Goal: Task Accomplishment & Management: Manage account settings

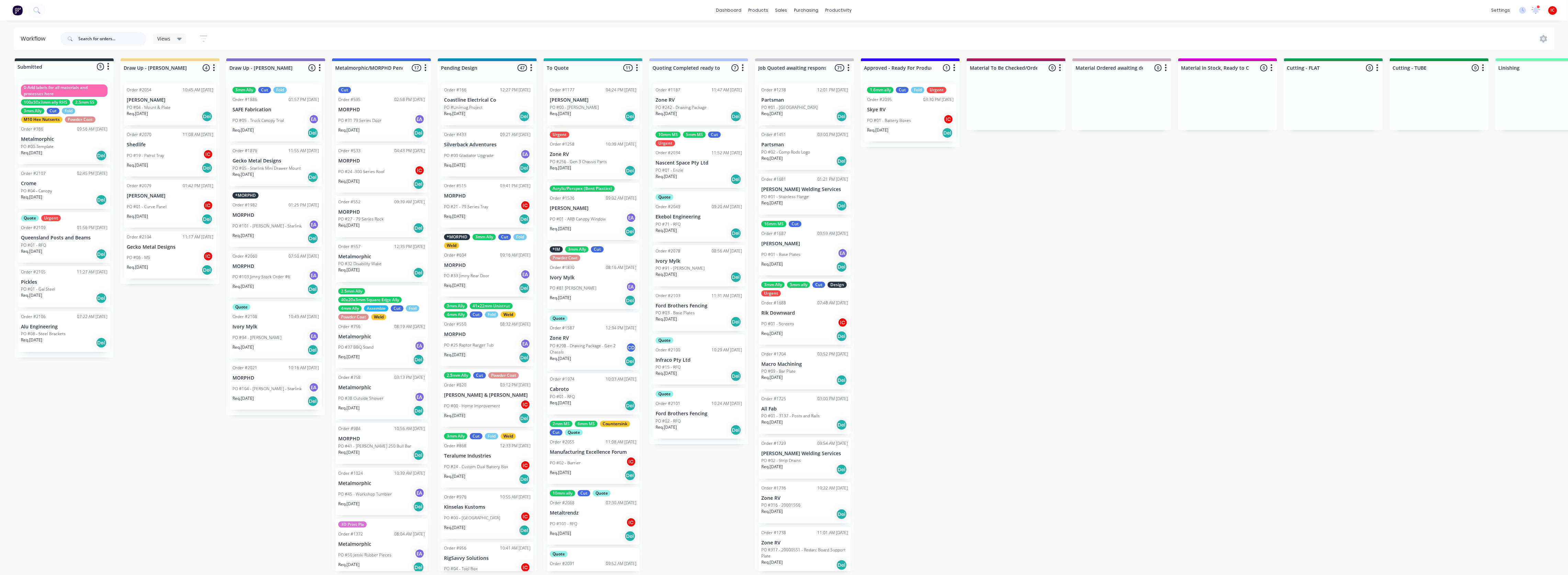
click at [103, 37] on input "text" at bounding box center [112, 39] width 68 height 13
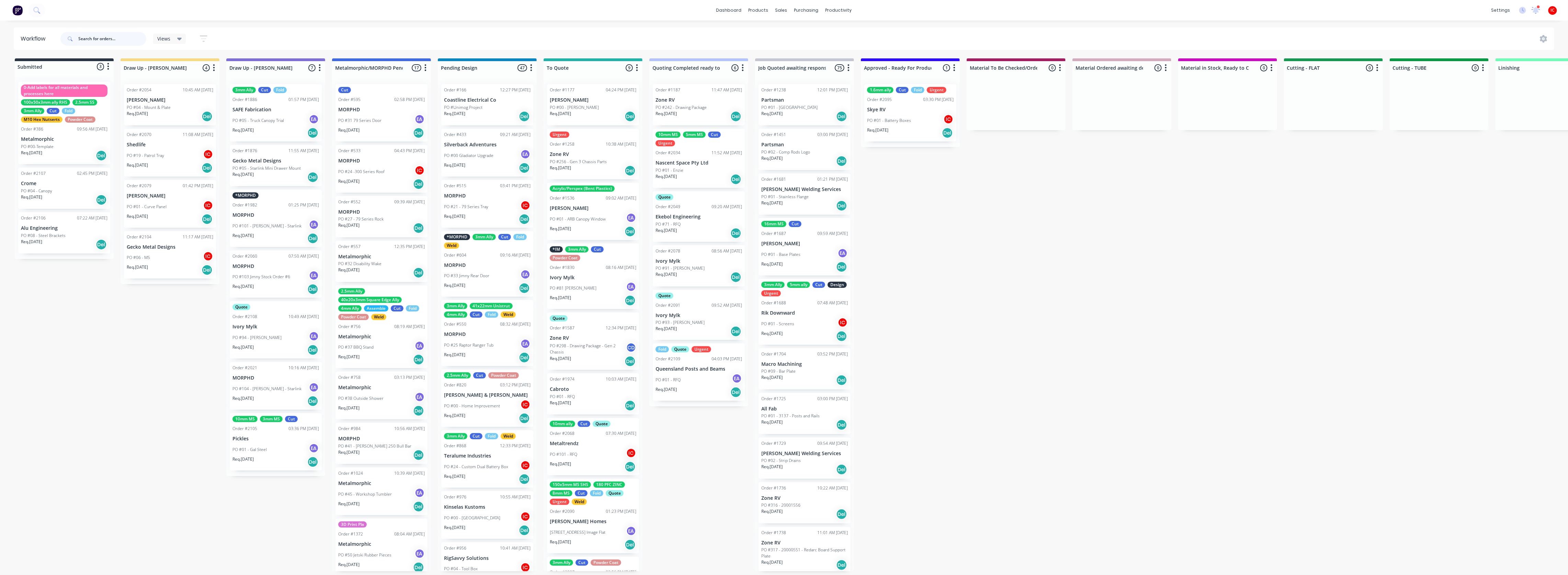
click at [99, 37] on input "text" at bounding box center [112, 39] width 68 height 13
type input "ivory"
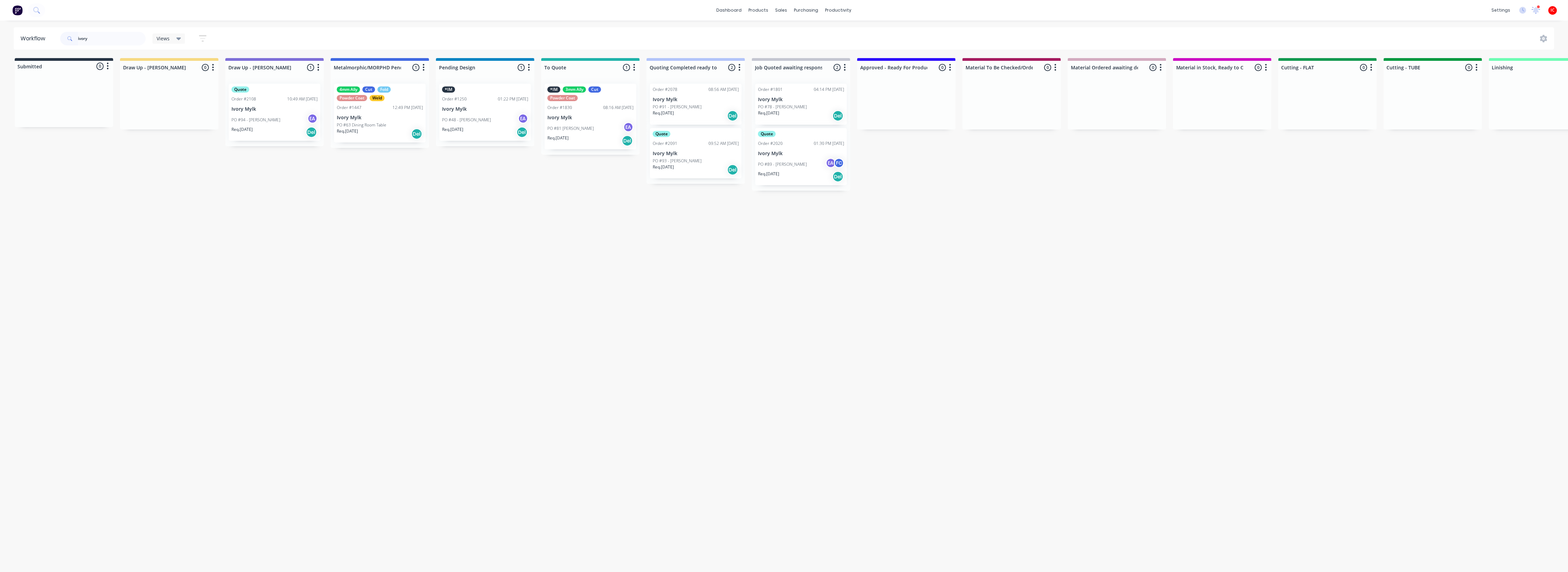
click at [287, 130] on div "Req. [DATE] Del" at bounding box center [275, 132] width 86 height 12
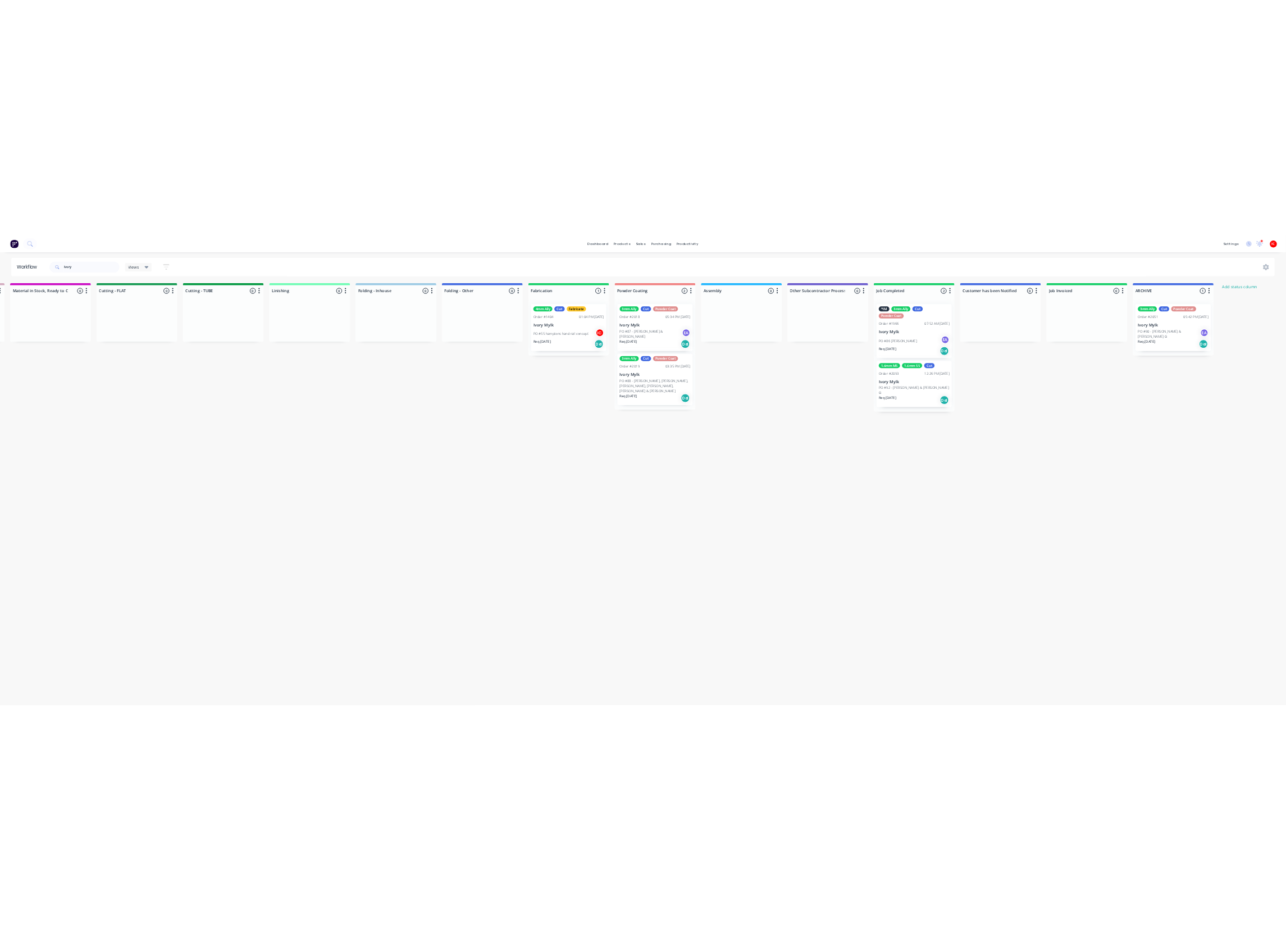
scroll to position [0, 1935]
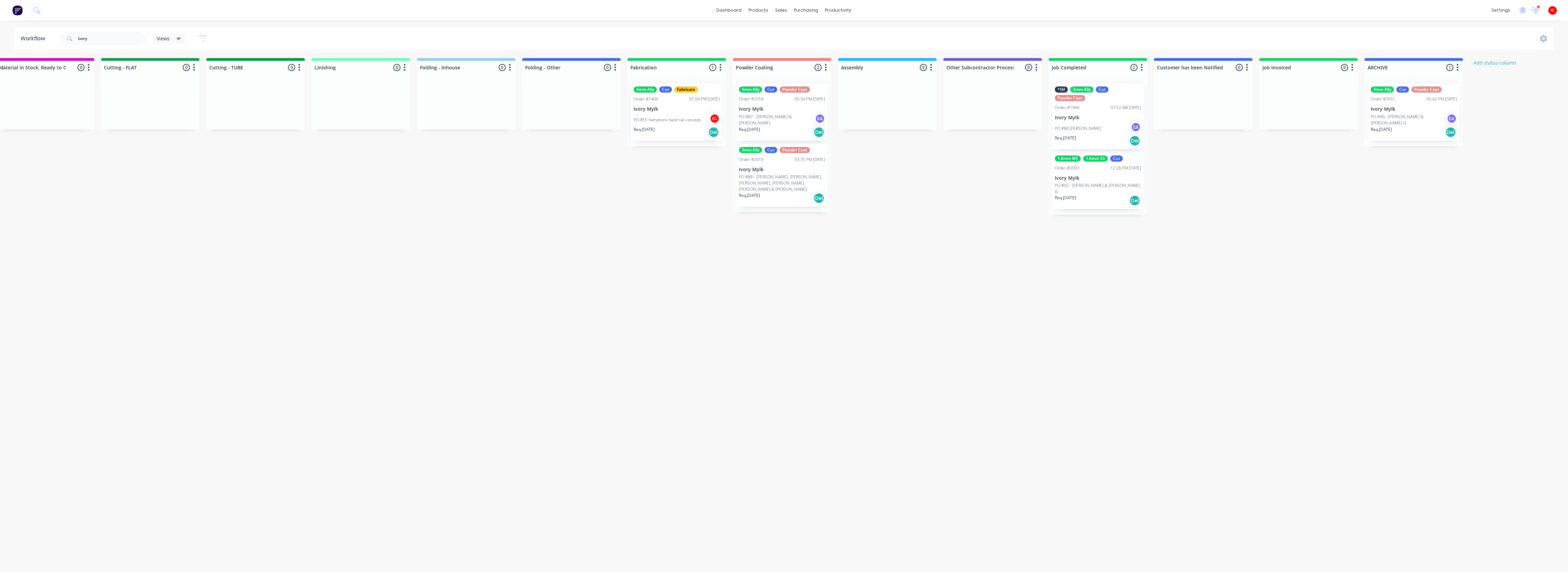
click at [1101, 122] on div "PO #86 [PERSON_NAME] EA" at bounding box center [1098, 128] width 86 height 13
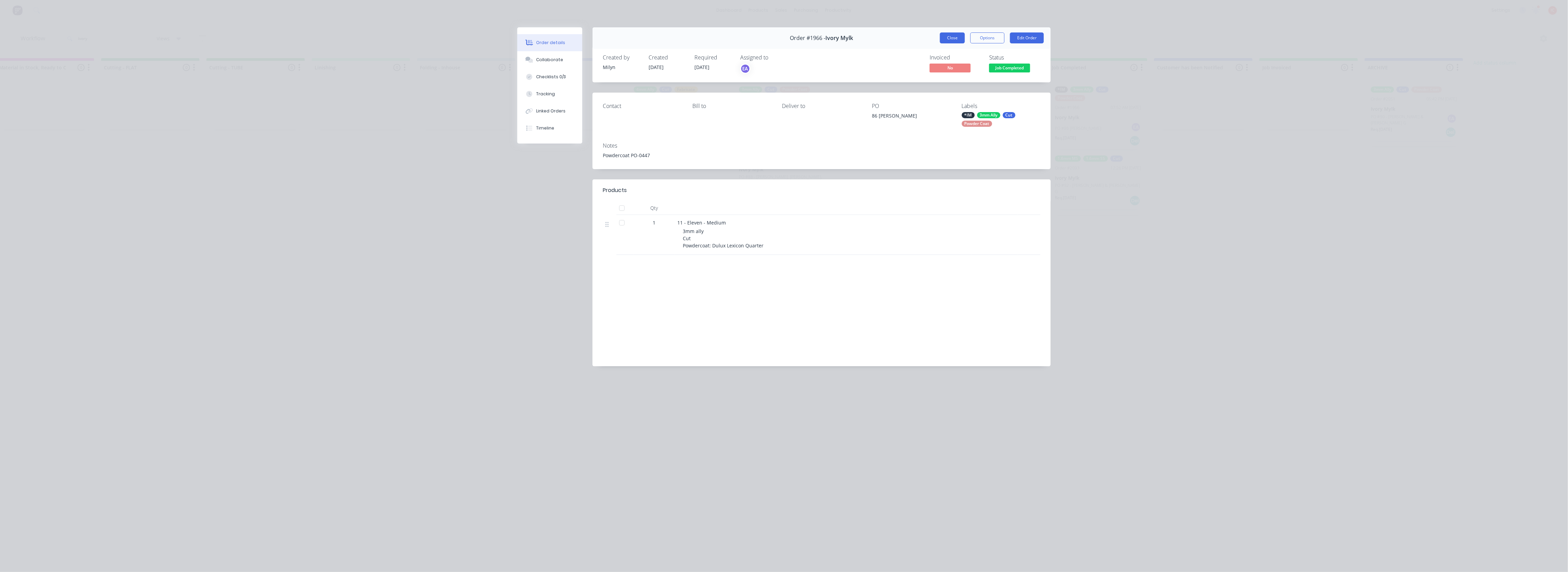
click at [952, 36] on button "Close" at bounding box center [952, 38] width 25 height 11
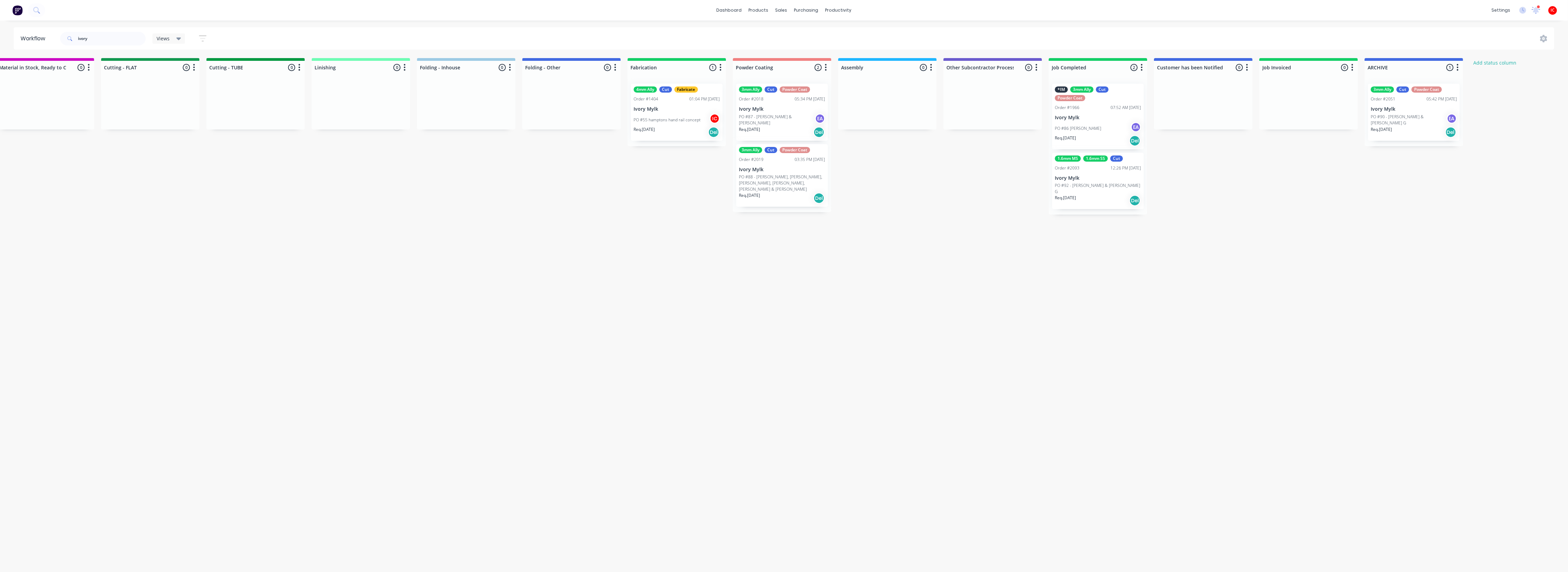
click at [1426, 112] on p "Ivory Mylk" at bounding box center [1414, 110] width 86 height 6
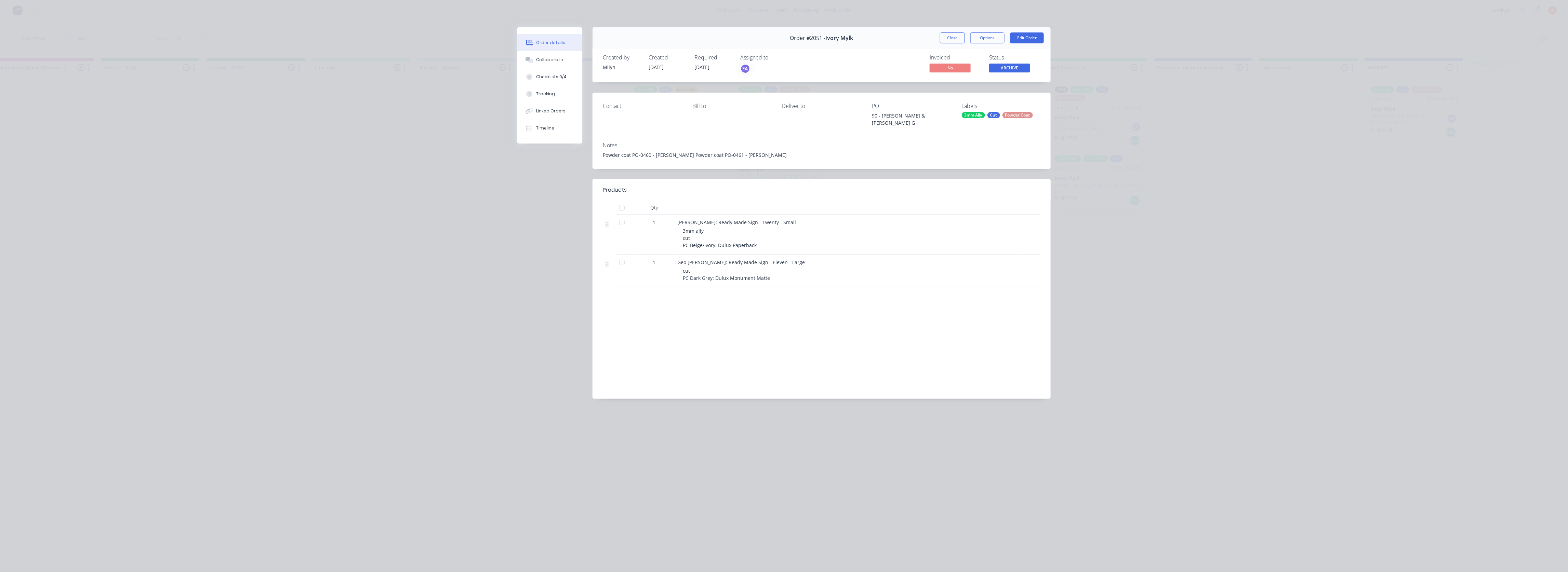
click at [955, 40] on button "Close" at bounding box center [952, 38] width 25 height 11
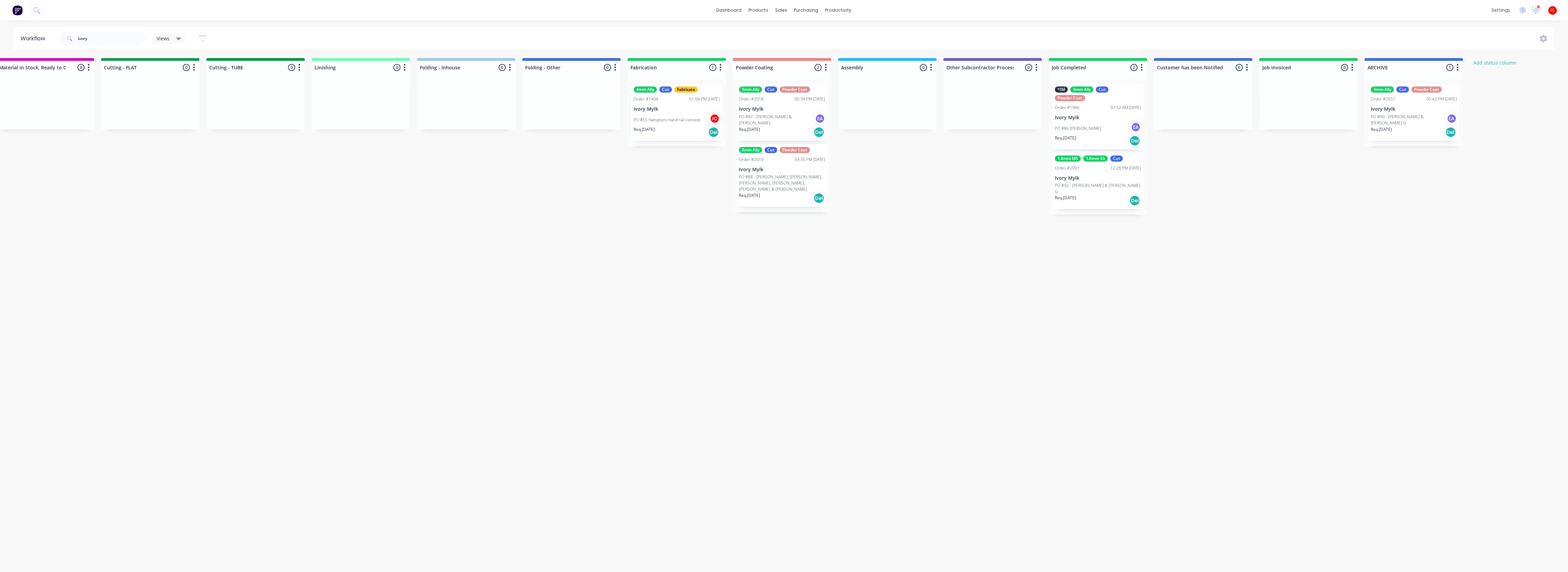
click at [1119, 126] on div "PO #86 [PERSON_NAME] EA" at bounding box center [1098, 128] width 86 height 13
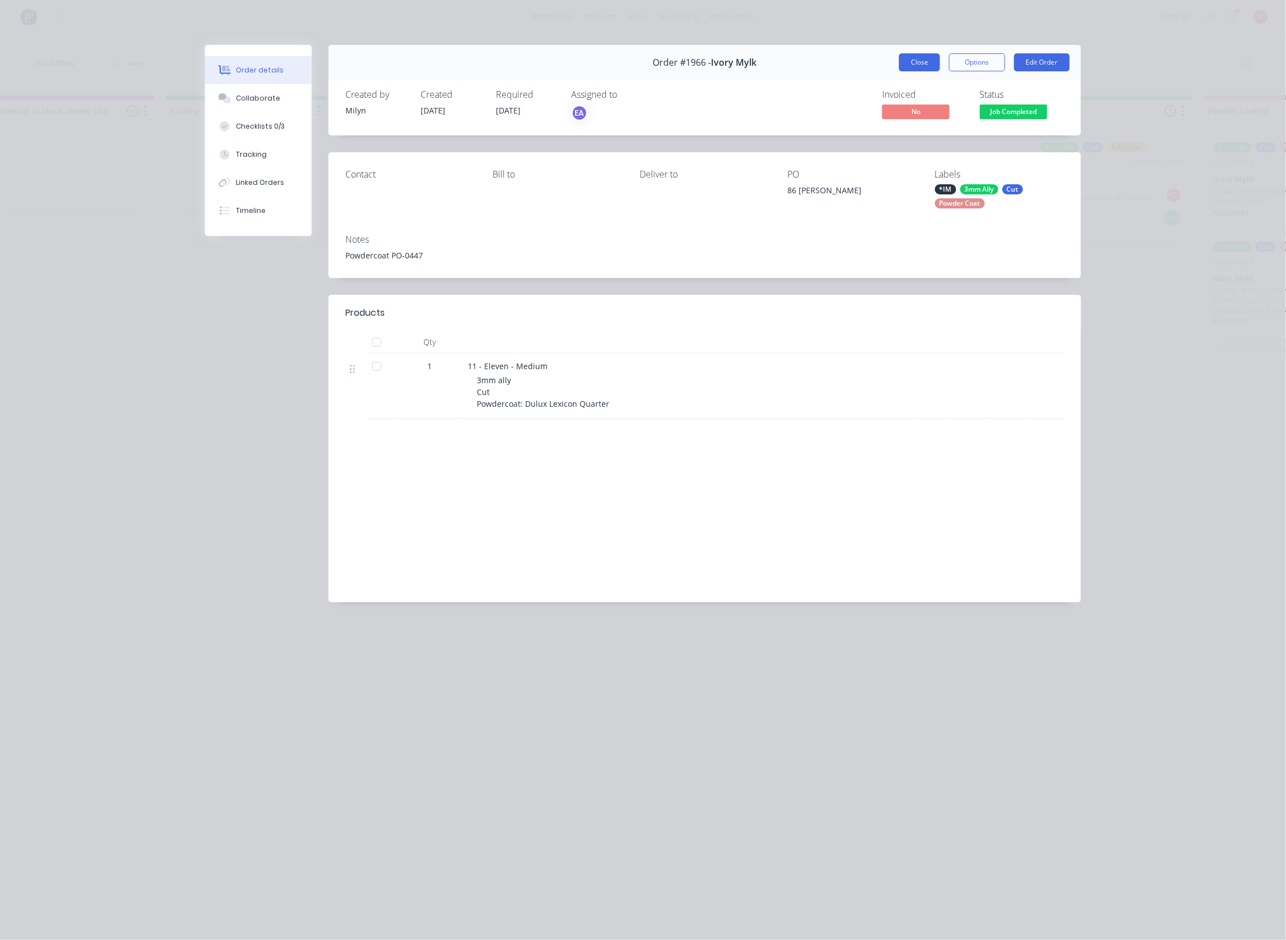
click at [912, 66] on button "Close" at bounding box center [919, 62] width 41 height 18
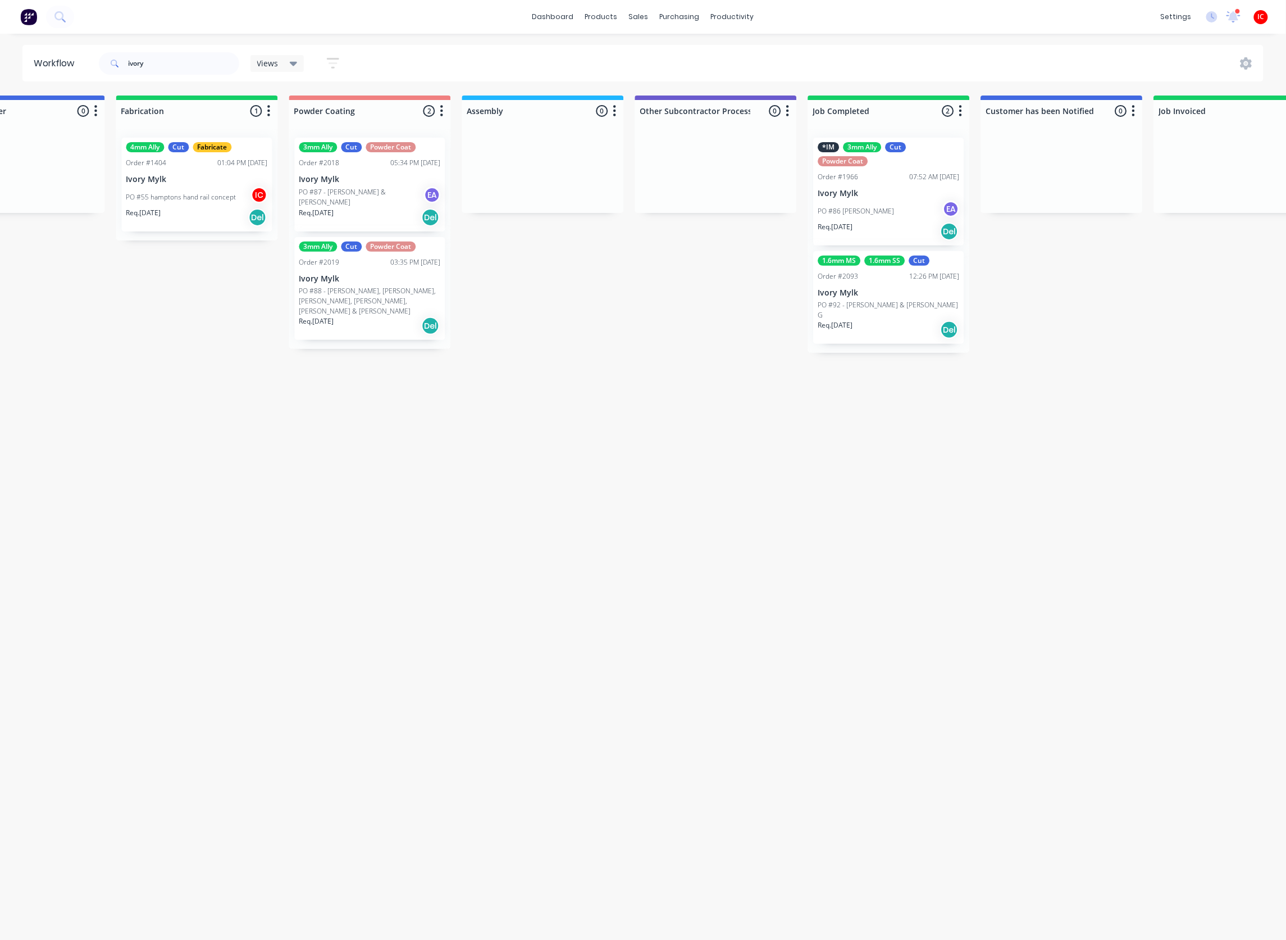
scroll to position [0, 2830]
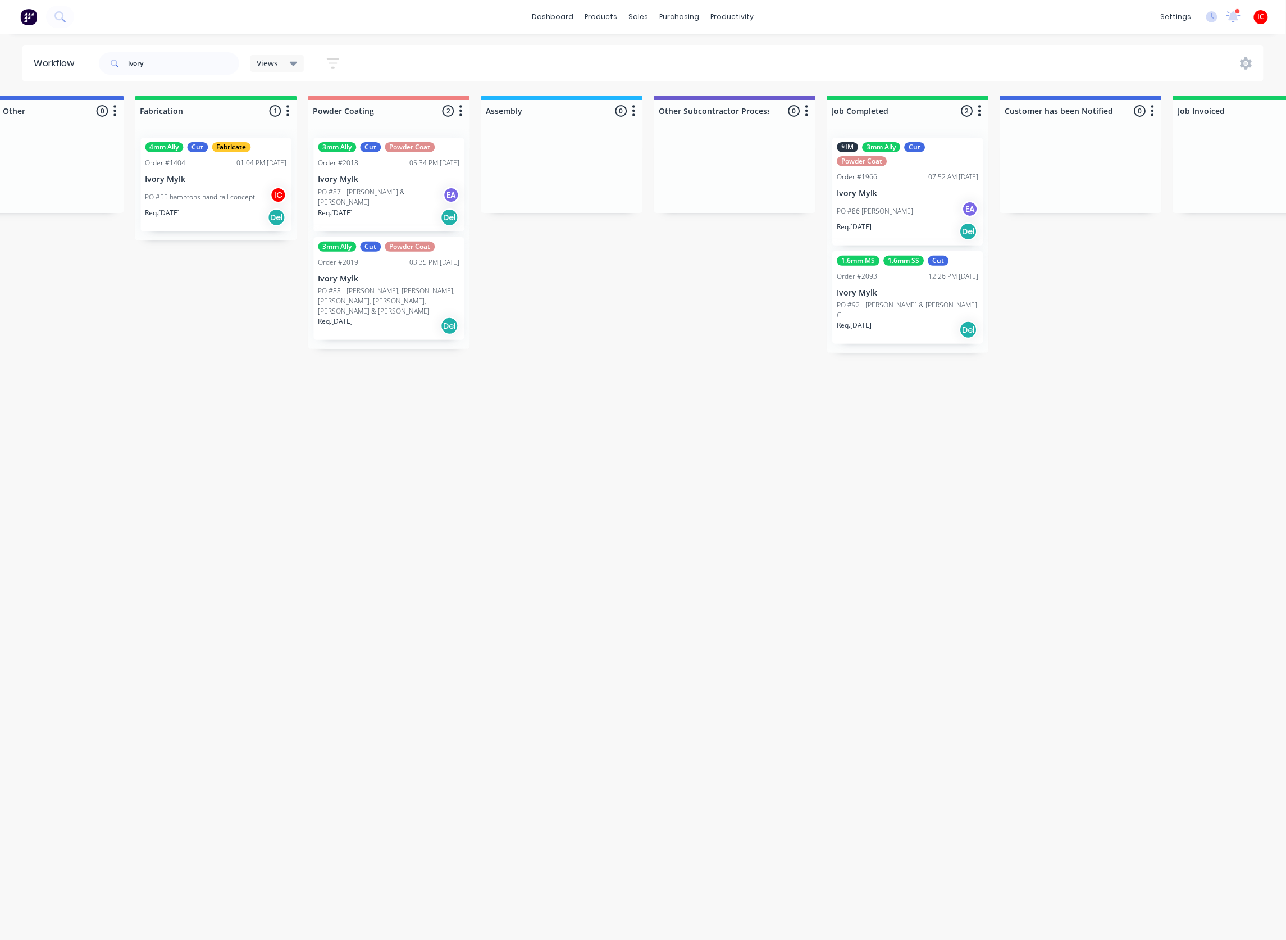
click at [383, 303] on p "PO #88 - [PERSON_NAME], [PERSON_NAME], [PERSON_NAME], [PERSON_NAME], [PERSON_NA…" at bounding box center [389, 301] width 142 height 30
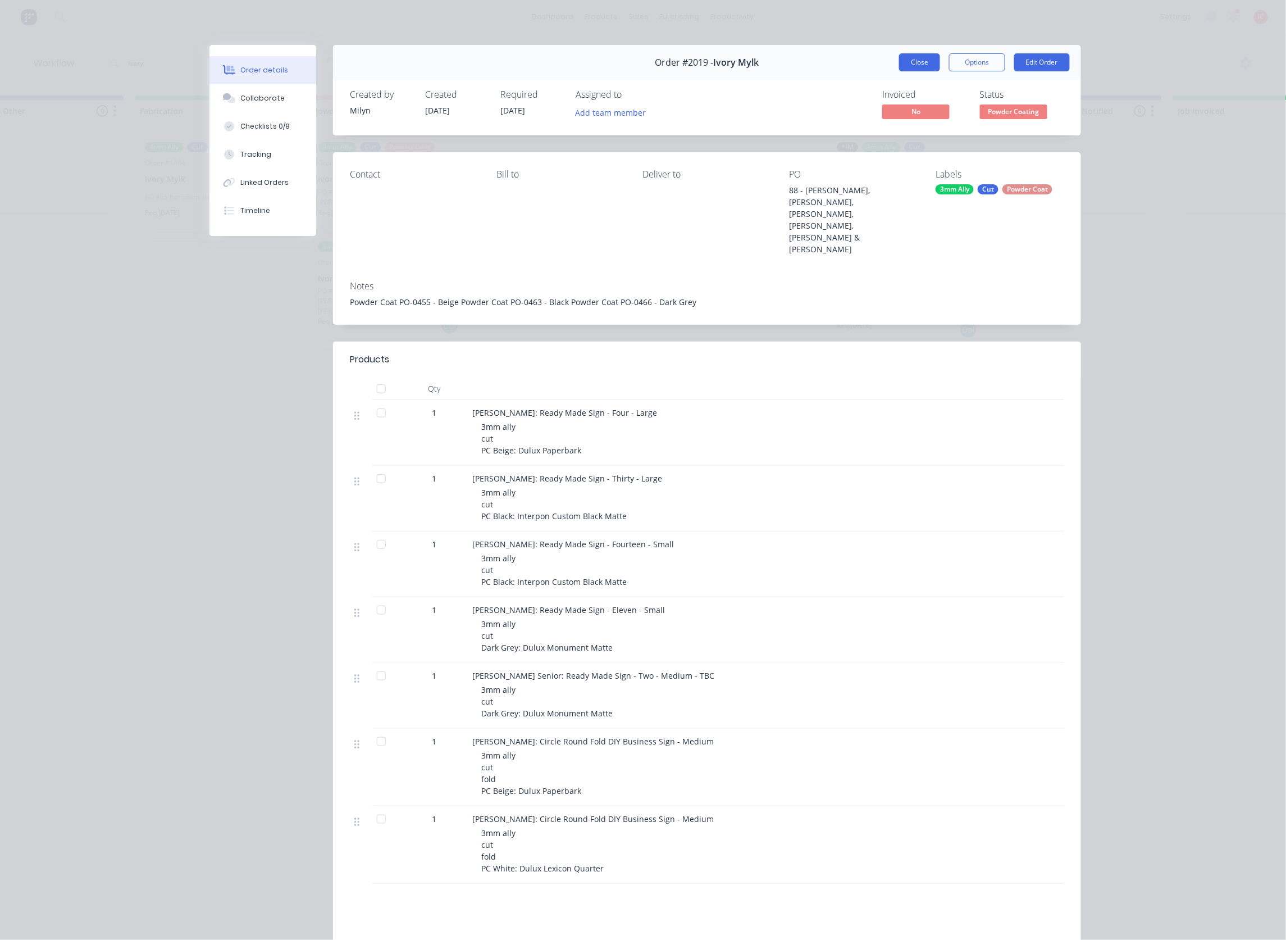
click at [910, 61] on button "Close" at bounding box center [919, 62] width 41 height 18
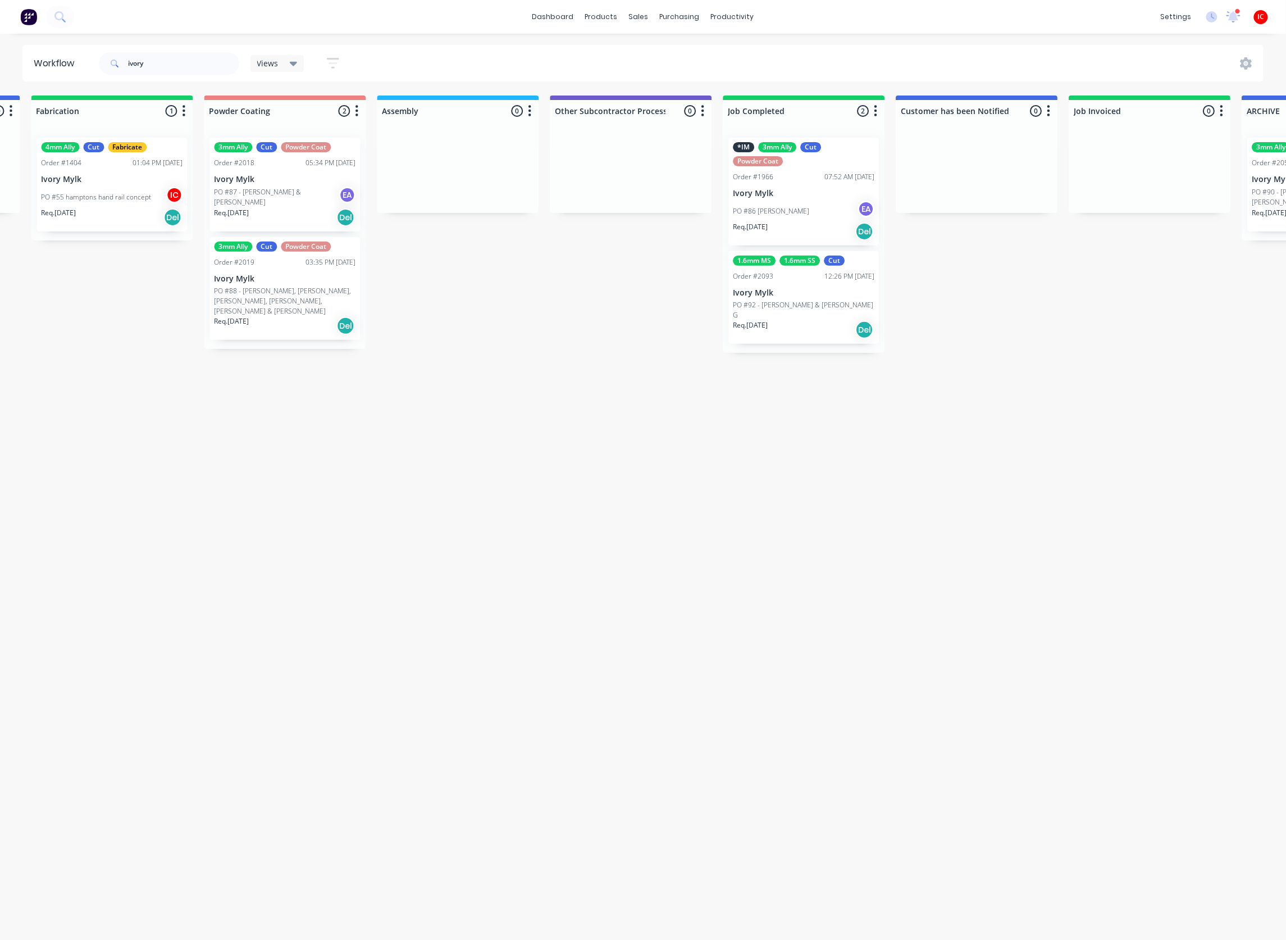
scroll to position [0, 2932]
click at [295, 272] on div "3mm Ally Cut Powder Coat Order #2019 03:35 PM [DATE] Ivory Mylk PO #88 - [PERSO…" at bounding box center [287, 288] width 151 height 103
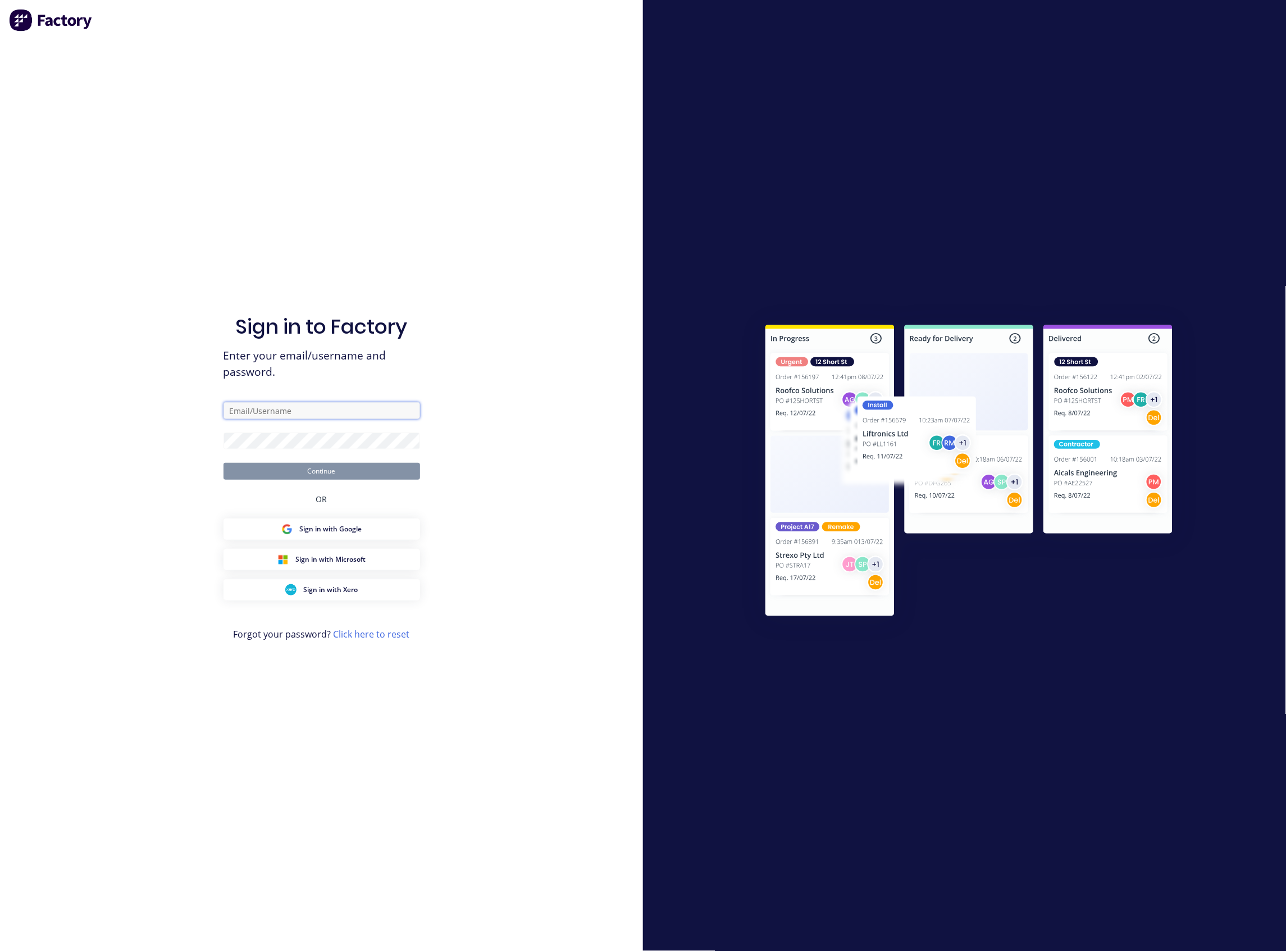
type input "[PERSON_NAME][EMAIL_ADDRESS][DOMAIN_NAME]"
click at [307, 466] on button "Continue" at bounding box center [322, 471] width 197 height 17
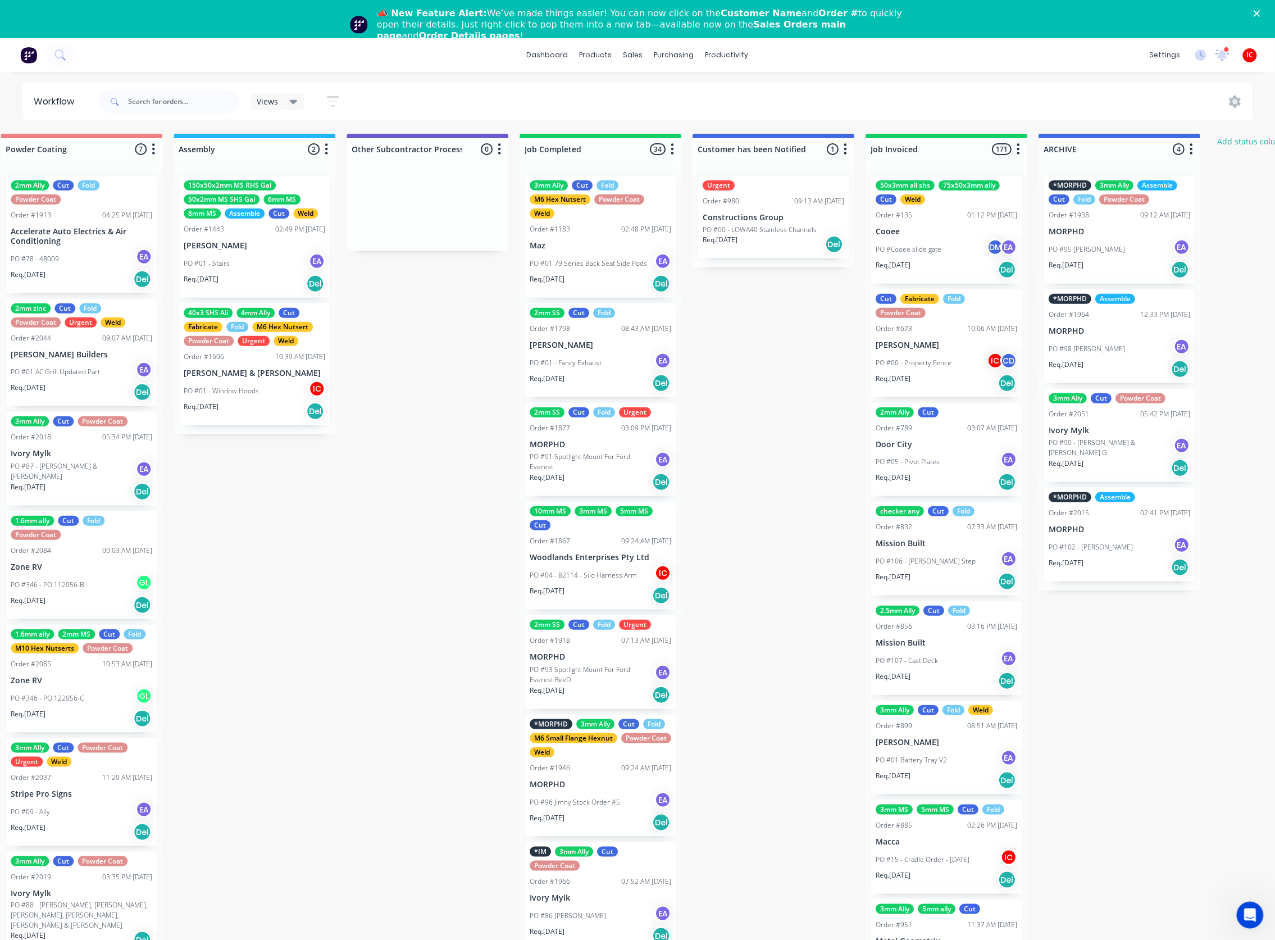
scroll to position [0, 3106]
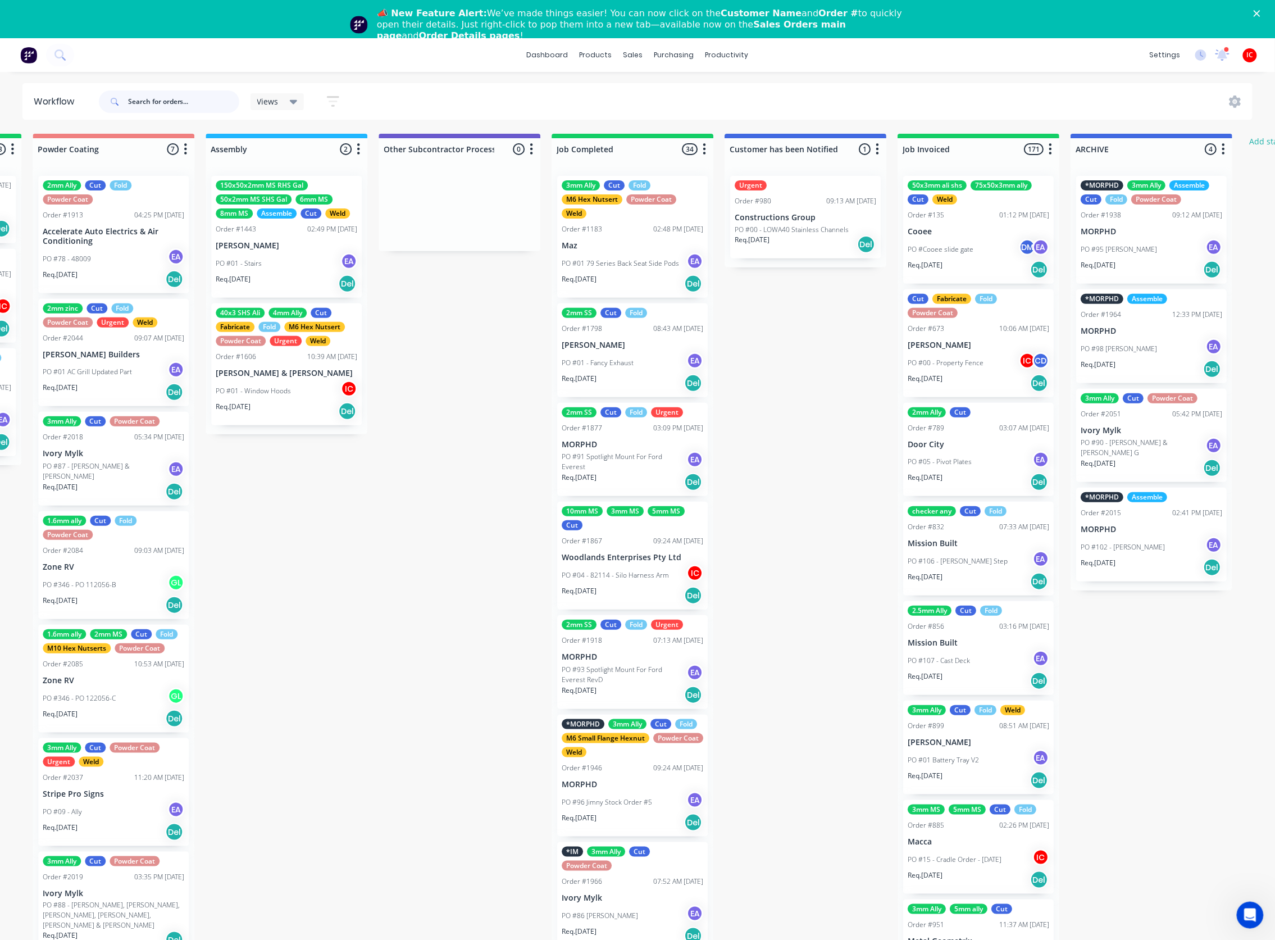
click at [215, 106] on input "text" at bounding box center [183, 101] width 111 height 22
type input "ivory"
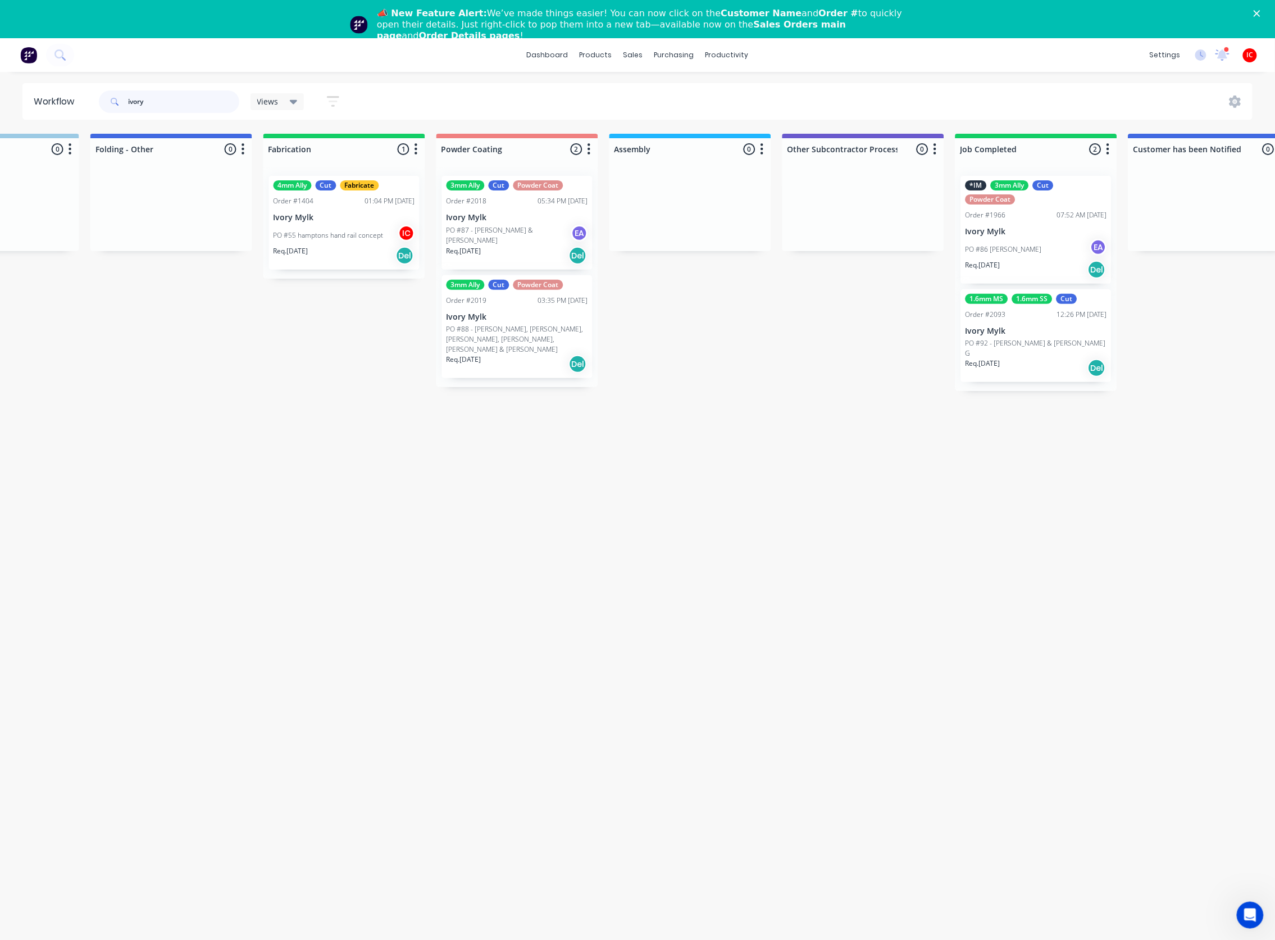
scroll to position [0, 2708]
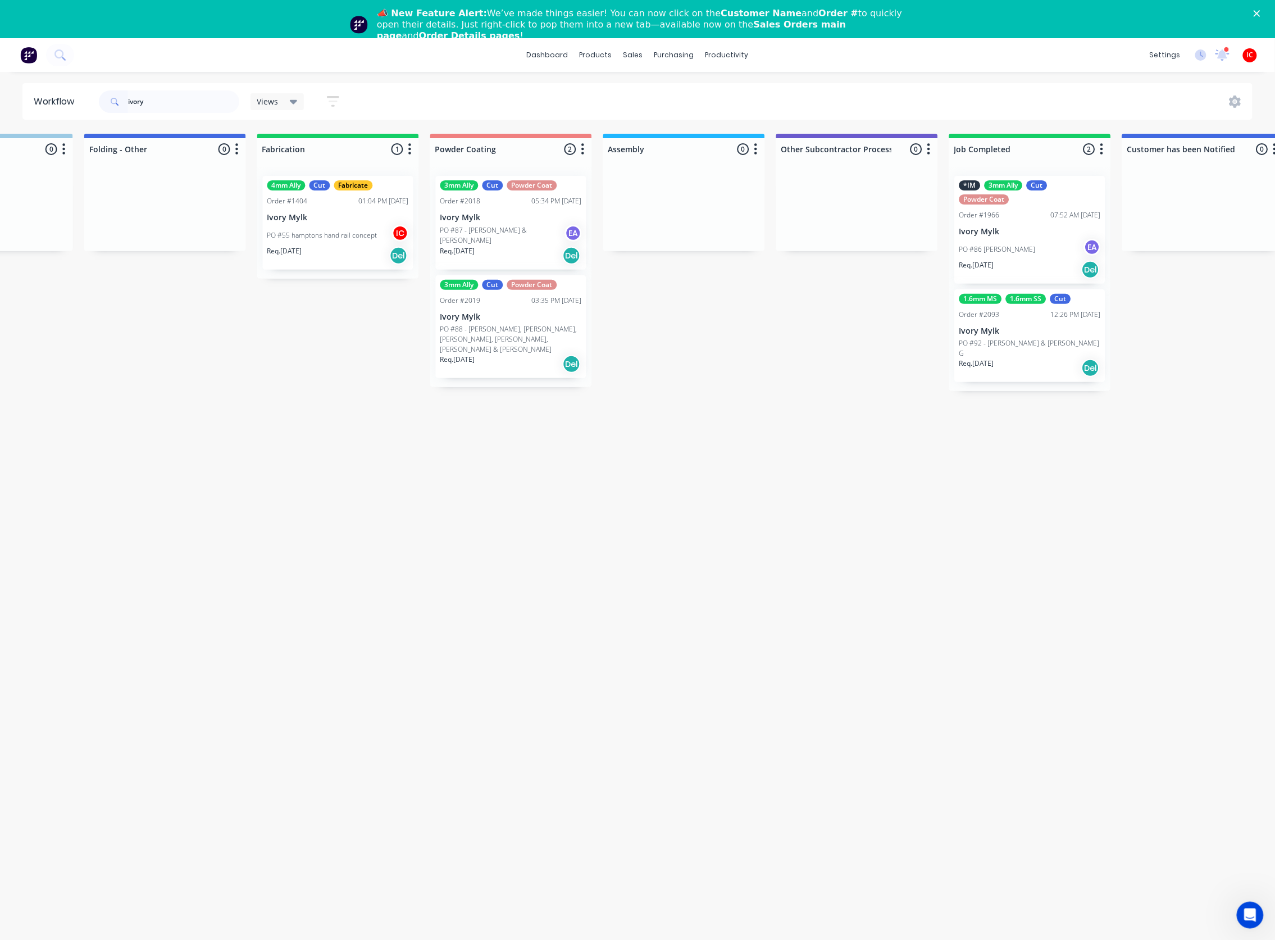
click at [540, 356] on div "Req. [DATE] Del" at bounding box center [511, 363] width 142 height 19
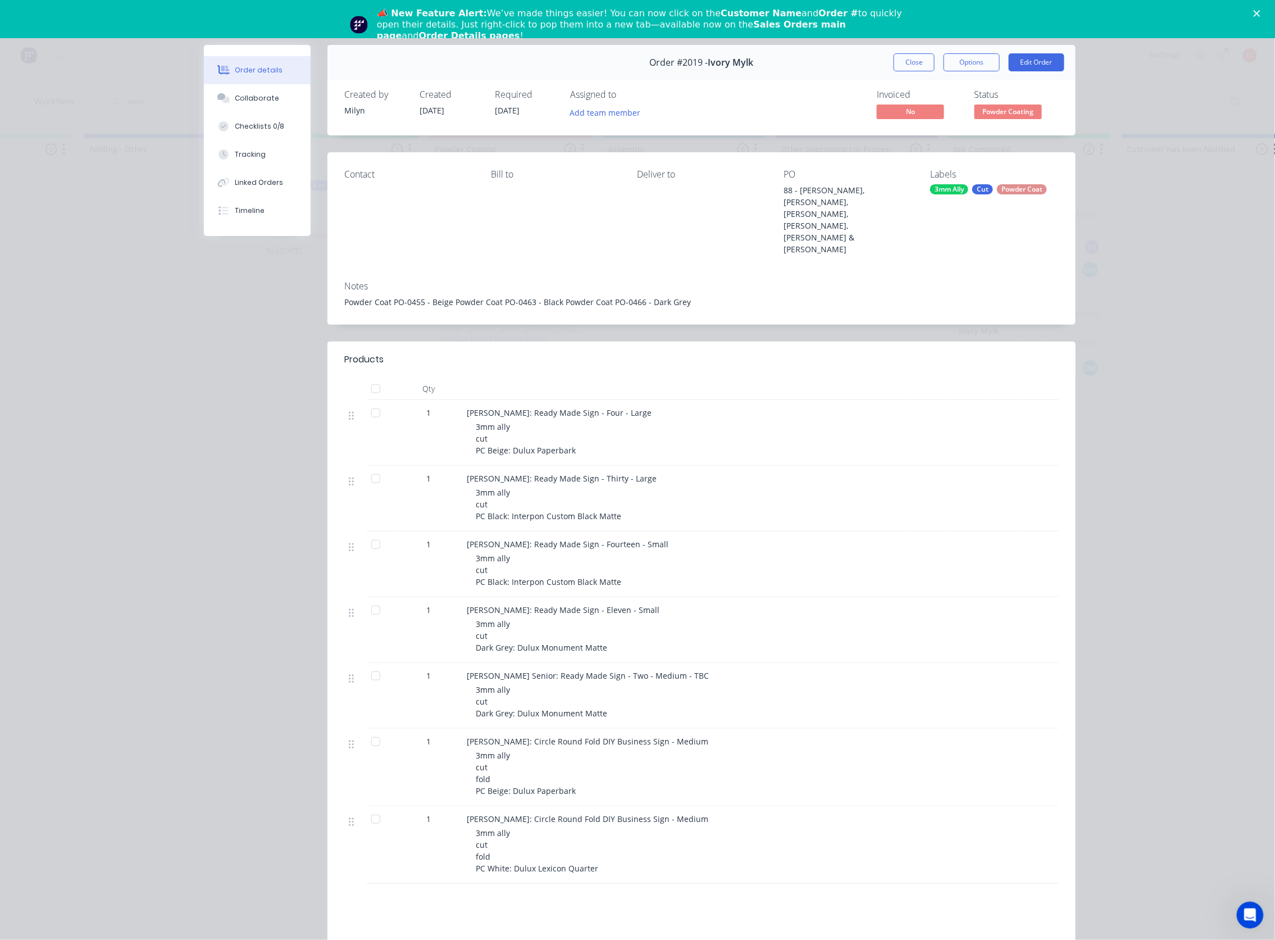
click at [151, 263] on div "Order details Collaborate Checklists 0/8 Tracking Linked Orders Timeline Order …" at bounding box center [637, 470] width 1275 height 940
click at [902, 65] on button "Close" at bounding box center [914, 62] width 41 height 18
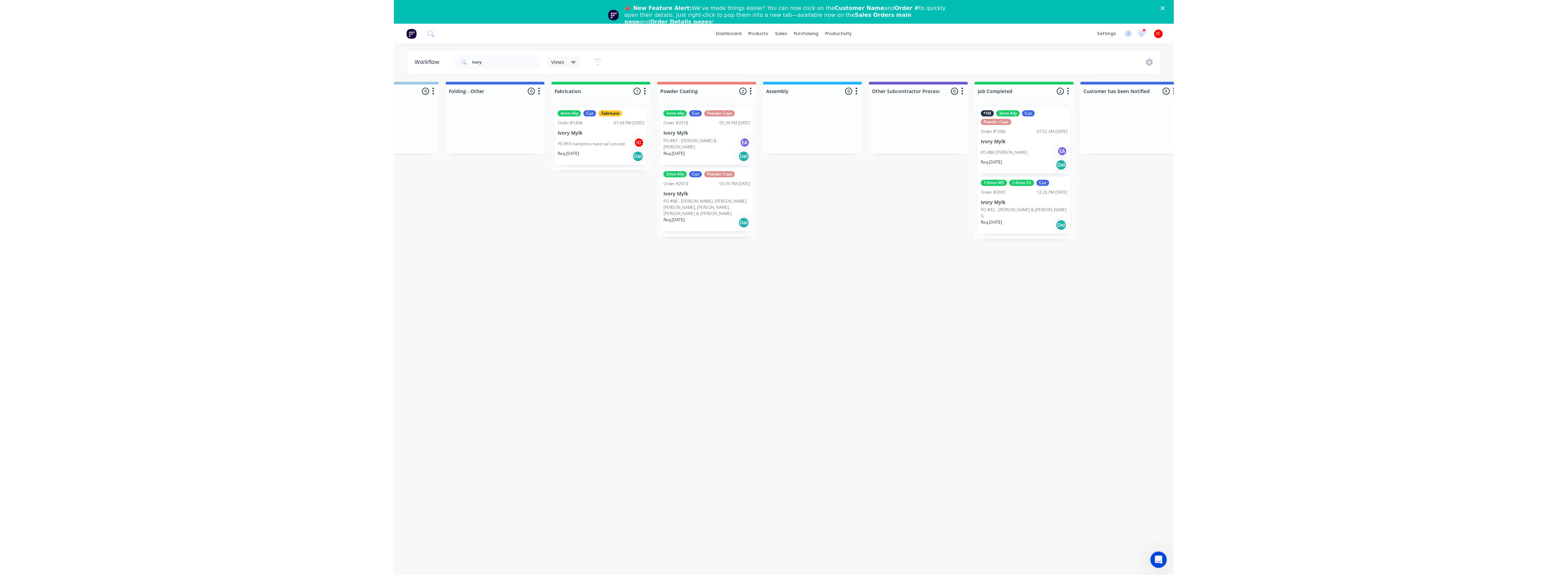
scroll to position [0, 1190]
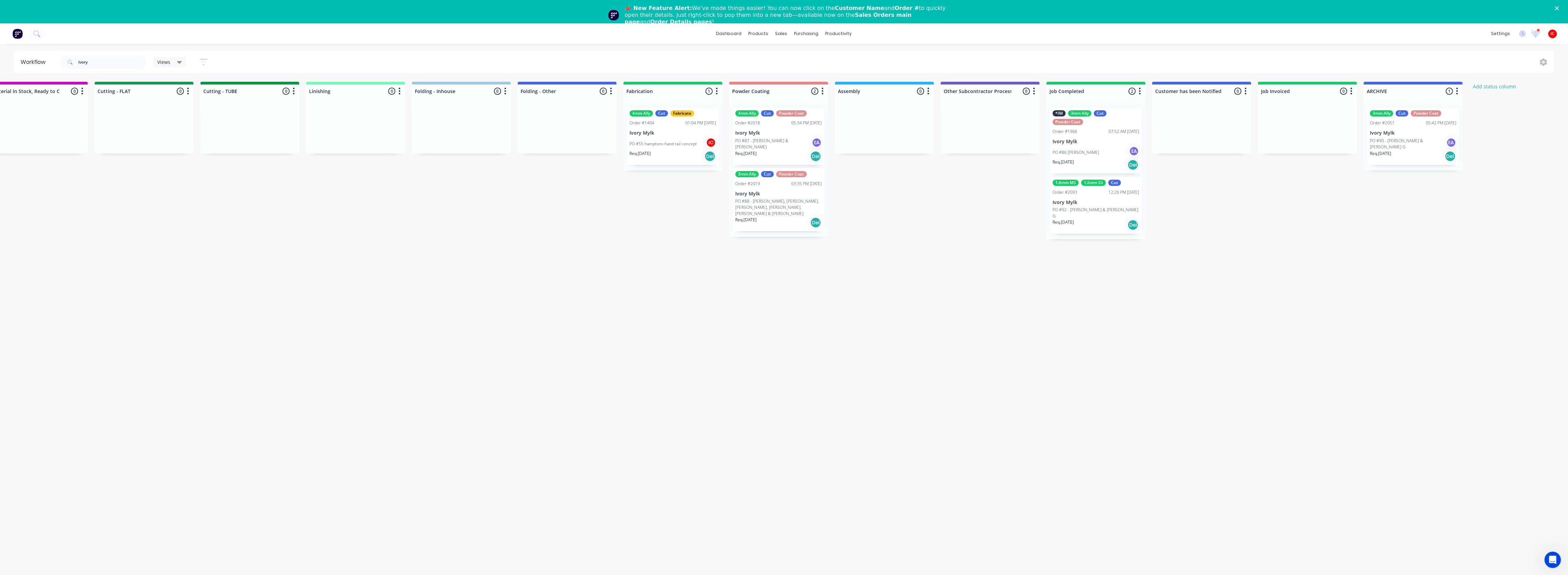
drag, startPoint x: 1369, startPoint y: 8, endPoint x: 1352, endPoint y: 36, distance: 32.8
drag, startPoint x: 105, startPoint y: 65, endPoint x: 35, endPoint y: 64, distance: 70.0
click at [35, 64] on header "Workflow ivory Views Save new view None (Default) edit [PERSON_NAME] edit [PERS…" at bounding box center [784, 62] width 1540 height 23
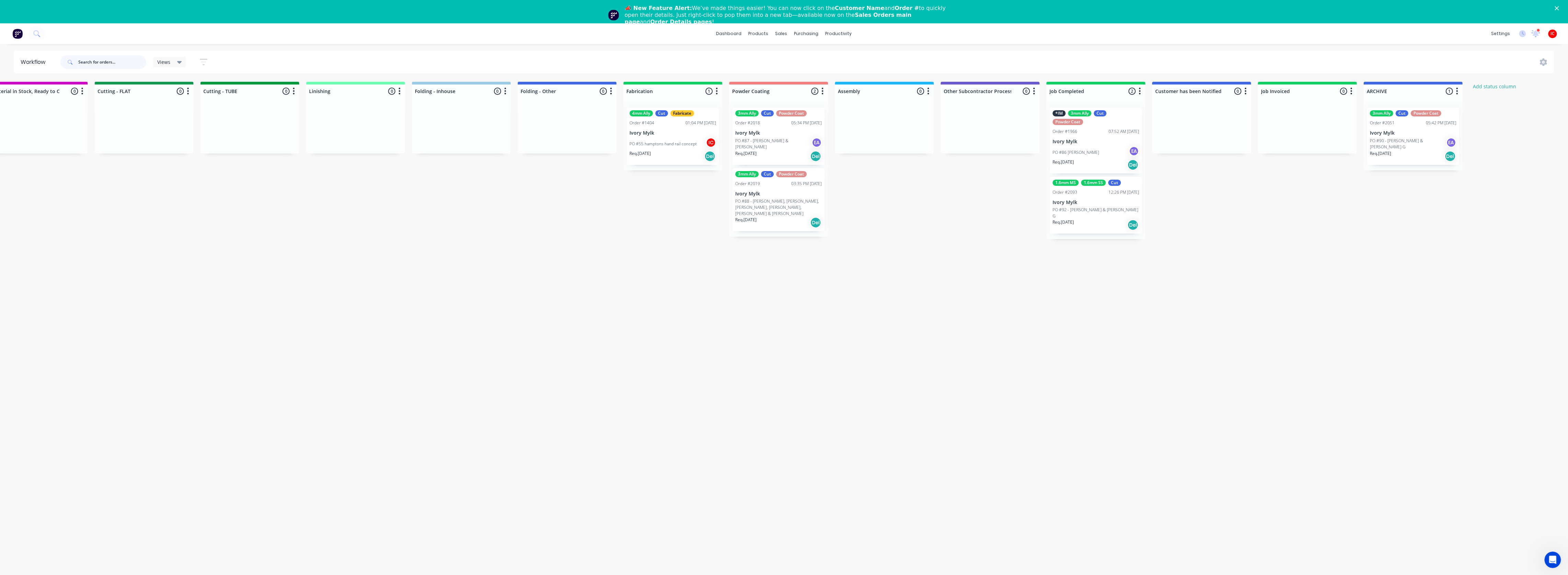
scroll to position [0, 0]
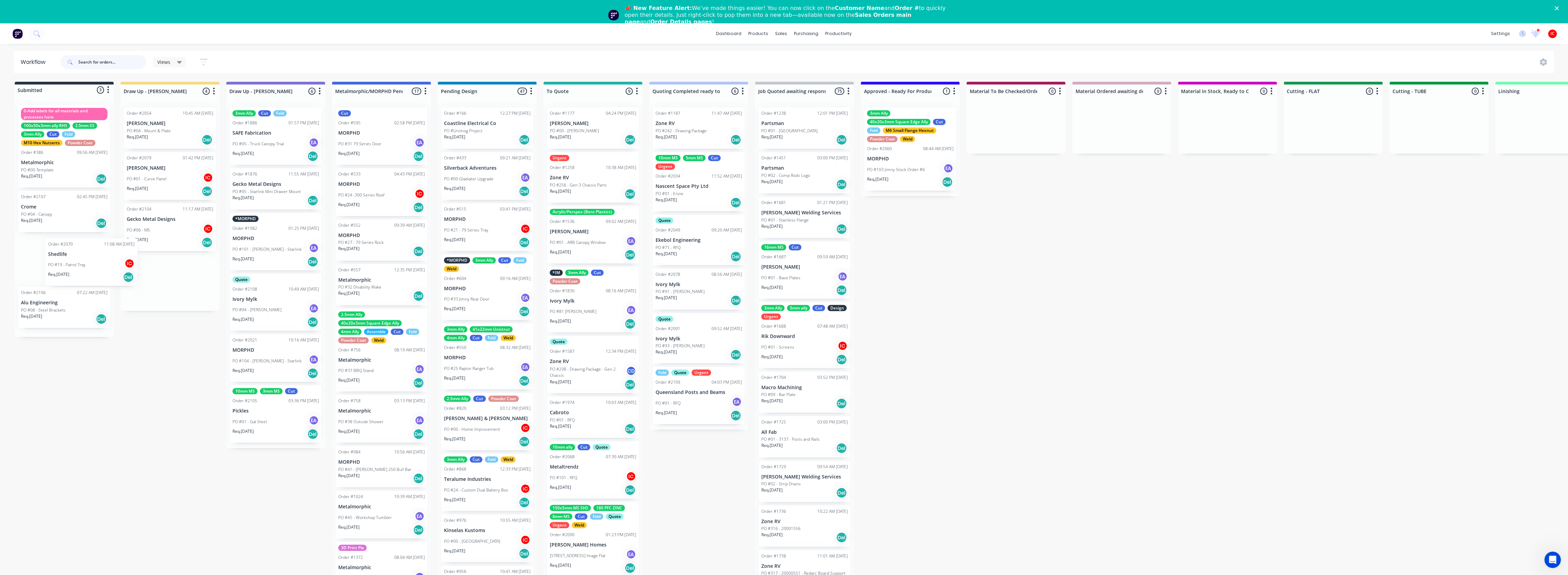
drag, startPoint x: 168, startPoint y: 180, endPoint x: 85, endPoint y: 262, distance: 116.7
click at [87, 267] on div "Submitted 3 Status colour #273444 hex #273444 Save Cancel Summaries Total order…" at bounding box center [1364, 338] width 2739 height 513
click at [178, 227] on div "PO #06 - MS IC" at bounding box center [170, 230] width 87 height 13
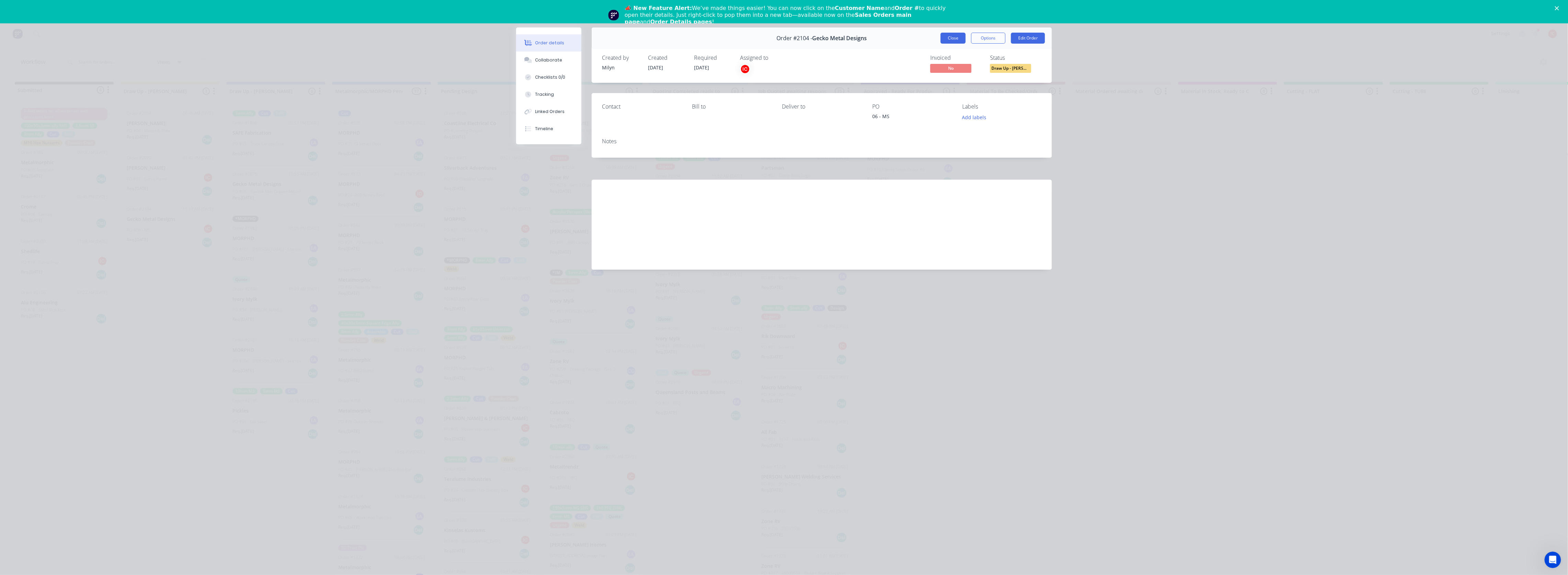
click at [959, 37] on button "Close" at bounding box center [953, 38] width 25 height 11
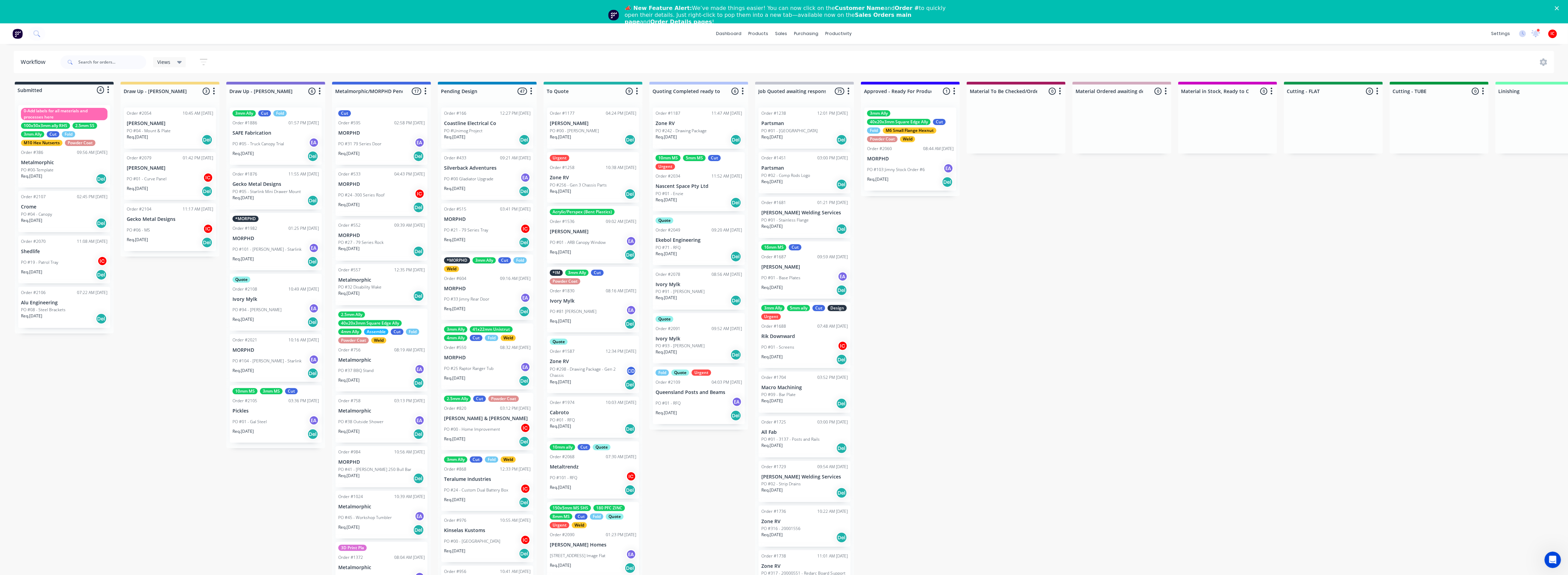
click at [112, 383] on div "Submitted 4 Status colour #273444 hex #273444 Save Cancel Summaries Total order…" at bounding box center [1364, 338] width 2739 height 513
click at [95, 64] on input "text" at bounding box center [112, 62] width 68 height 13
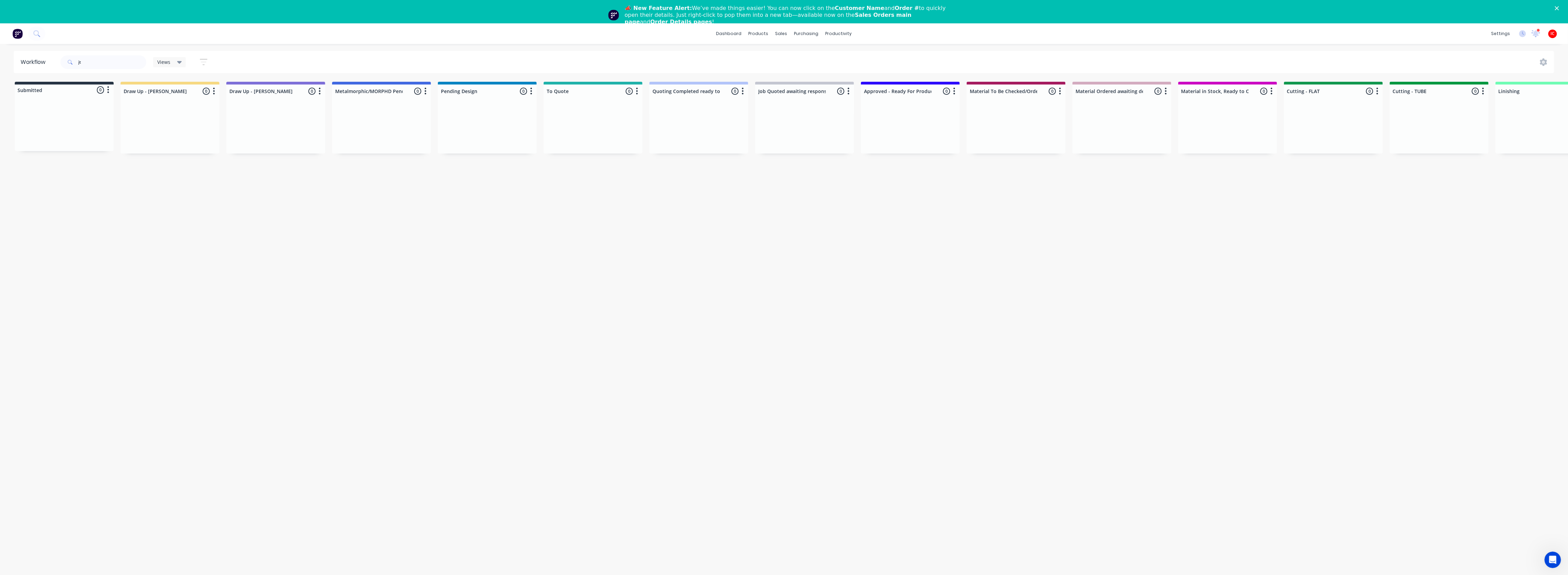
drag, startPoint x: 309, startPoint y: 305, endPoint x: 319, endPoint y: 308, distance: 10.4
click at [309, 305] on div "Workflow jt Views Save new view None (Default) edit [PERSON_NAME] edit [PERSON_…" at bounding box center [784, 317] width 1568 height 534
drag, startPoint x: 111, startPoint y: 61, endPoint x: 53, endPoint y: 55, distance: 58.3
click at [53, 55] on header "Workflow jt Views Save new view None (Default) edit [PERSON_NAME] edit [PERSON_…" at bounding box center [784, 62] width 1540 height 23
type input "SKY"
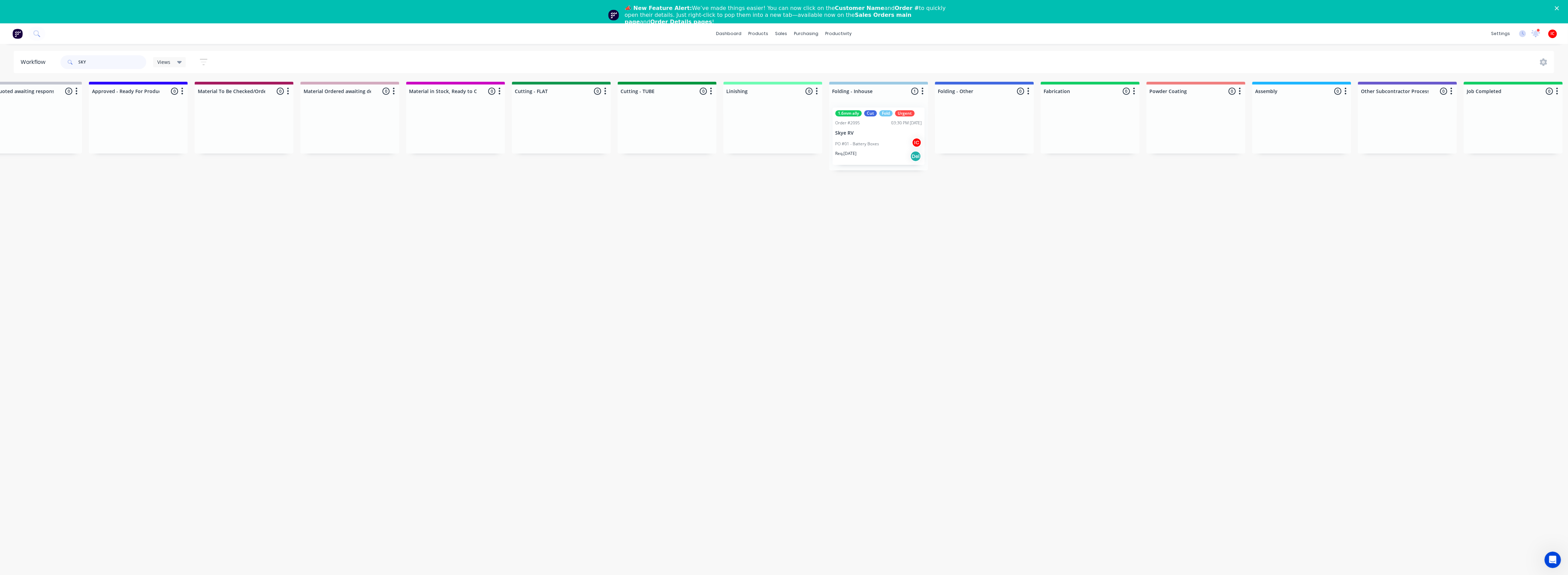
scroll to position [0, 775]
click at [876, 136] on div "1.6mm ally Cut Fold Urgent Order #2095 03:30 PM [DATE] Skye RV PO #01 - Battery…" at bounding box center [876, 136] width 92 height 58
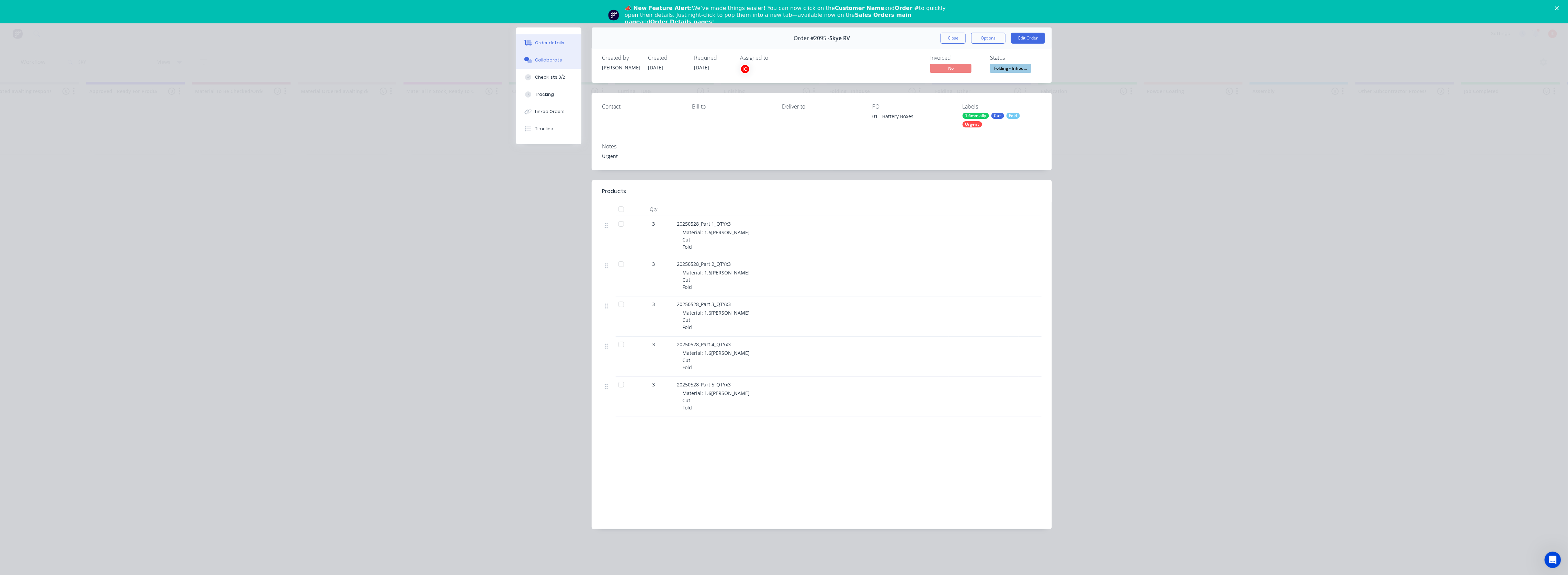
click at [550, 61] on div "Collaborate" at bounding box center [549, 60] width 27 height 6
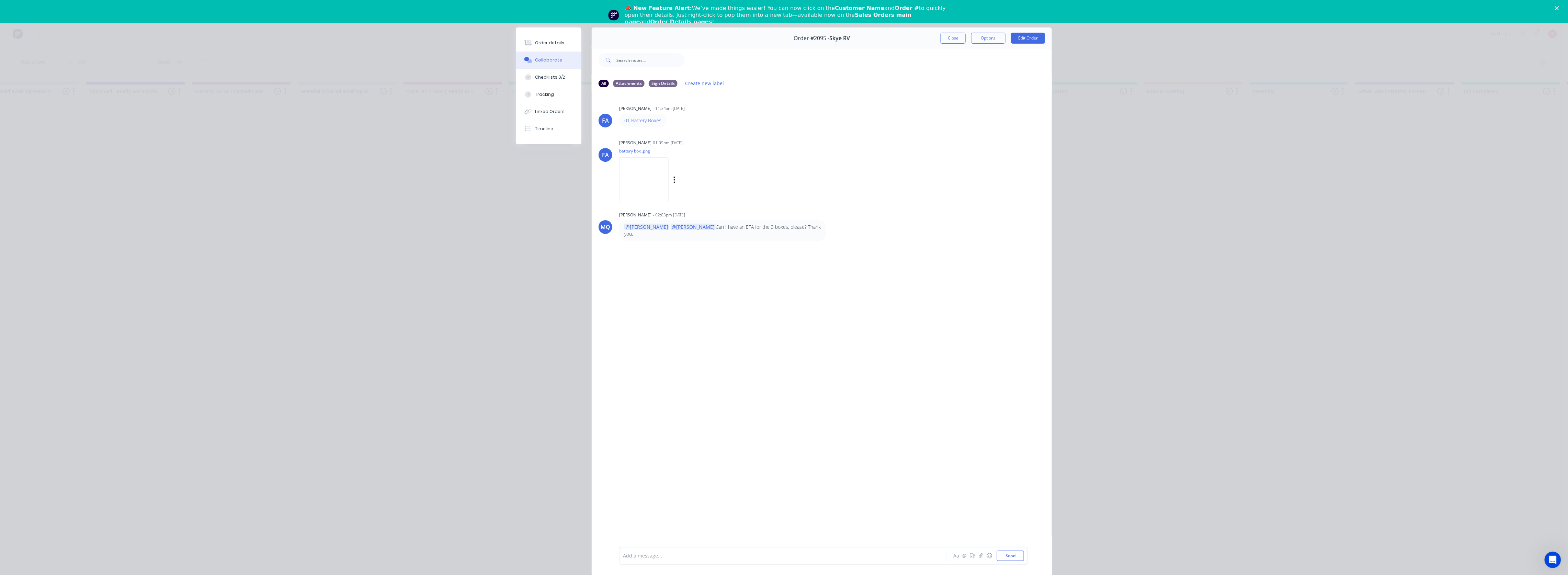
click at [658, 185] on img at bounding box center [644, 180] width 50 height 45
click at [950, 39] on button "Close" at bounding box center [953, 38] width 25 height 11
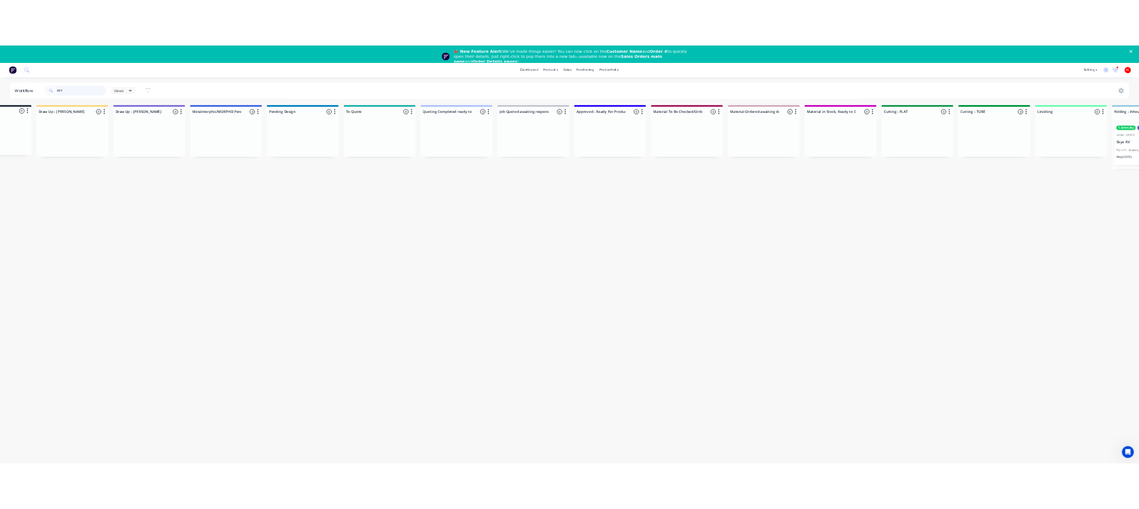
scroll to position [0, 0]
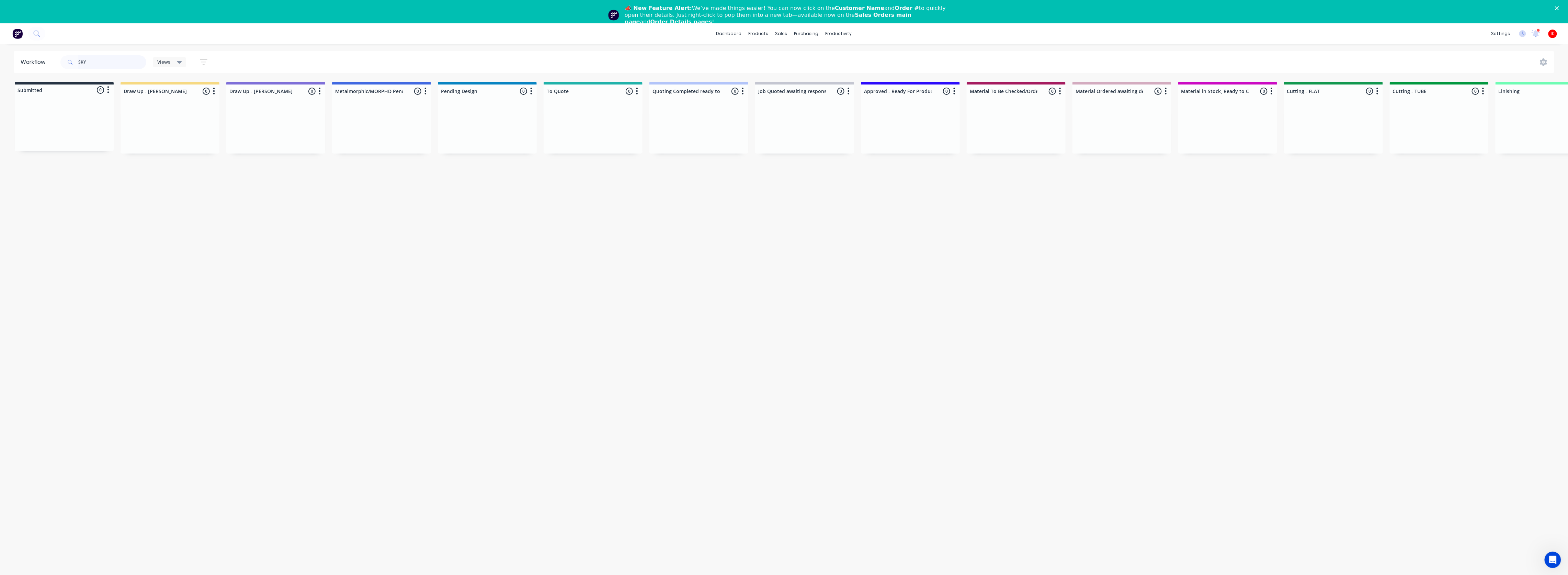
drag, startPoint x: 124, startPoint y: 64, endPoint x: 26, endPoint y: 65, distance: 98.0
click at [26, 65] on header "Workflow SKY Views Save new view None (Default) edit [PERSON_NAME] edit [PERSON…" at bounding box center [784, 62] width 1540 height 23
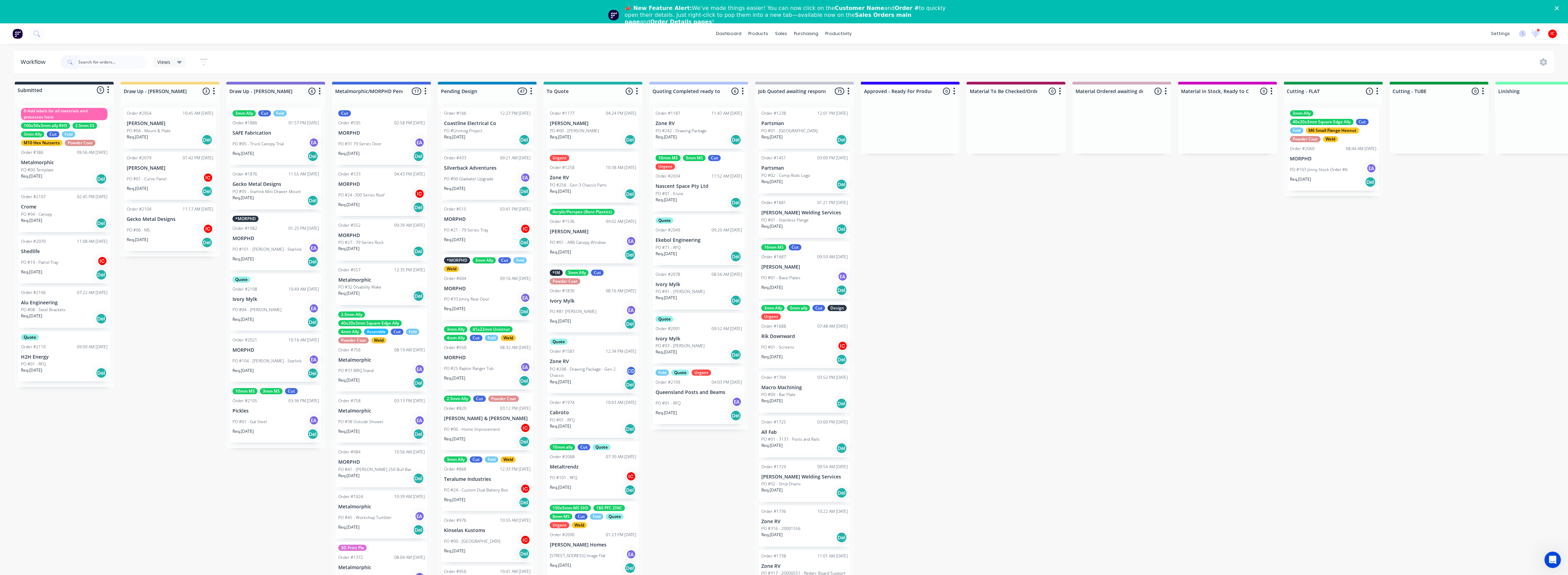
click at [182, 295] on div "Submitted 5 Status colour #273444 hex #273444 Save Cancel Summaries Total order…" at bounding box center [1364, 338] width 2739 height 513
click at [967, 407] on div "Submitted 5 Status colour #273444 hex #273444 Save Cancel Summaries Total order…" at bounding box center [1364, 338] width 2739 height 513
click at [174, 228] on div "PO #06 - MS IC" at bounding box center [170, 230] width 87 height 13
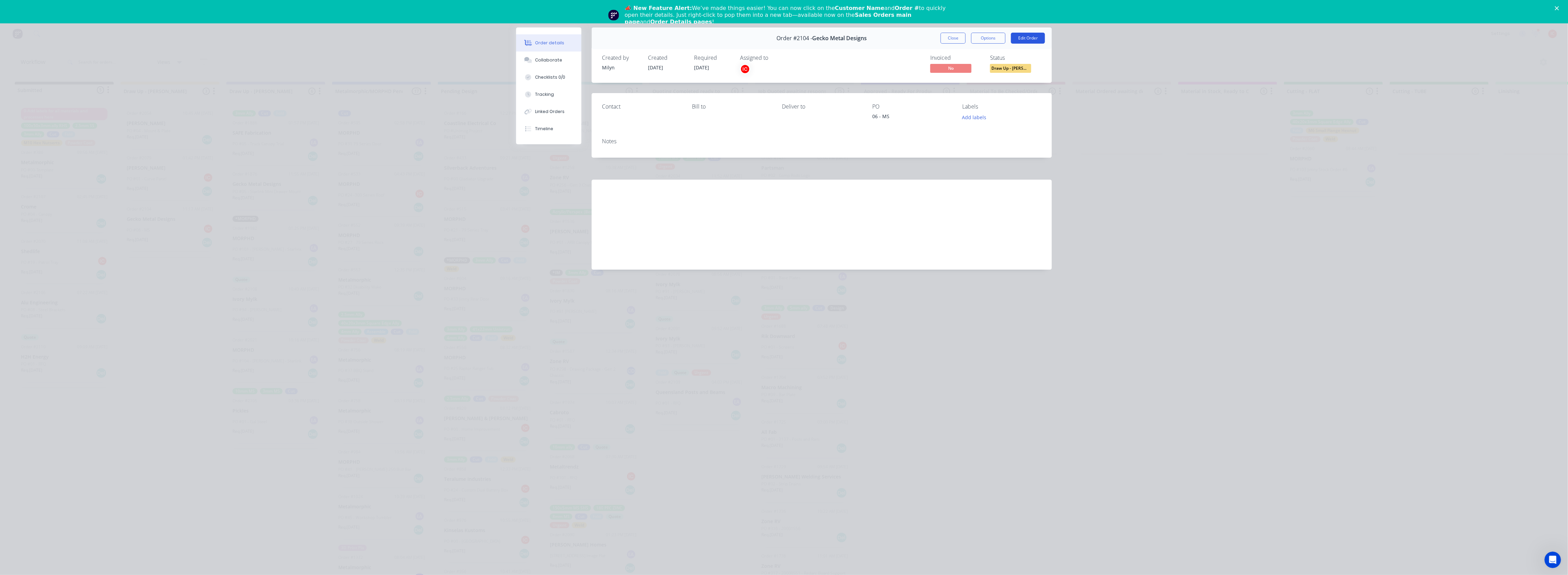
click at [1026, 38] on button "Edit Order" at bounding box center [1028, 38] width 34 height 11
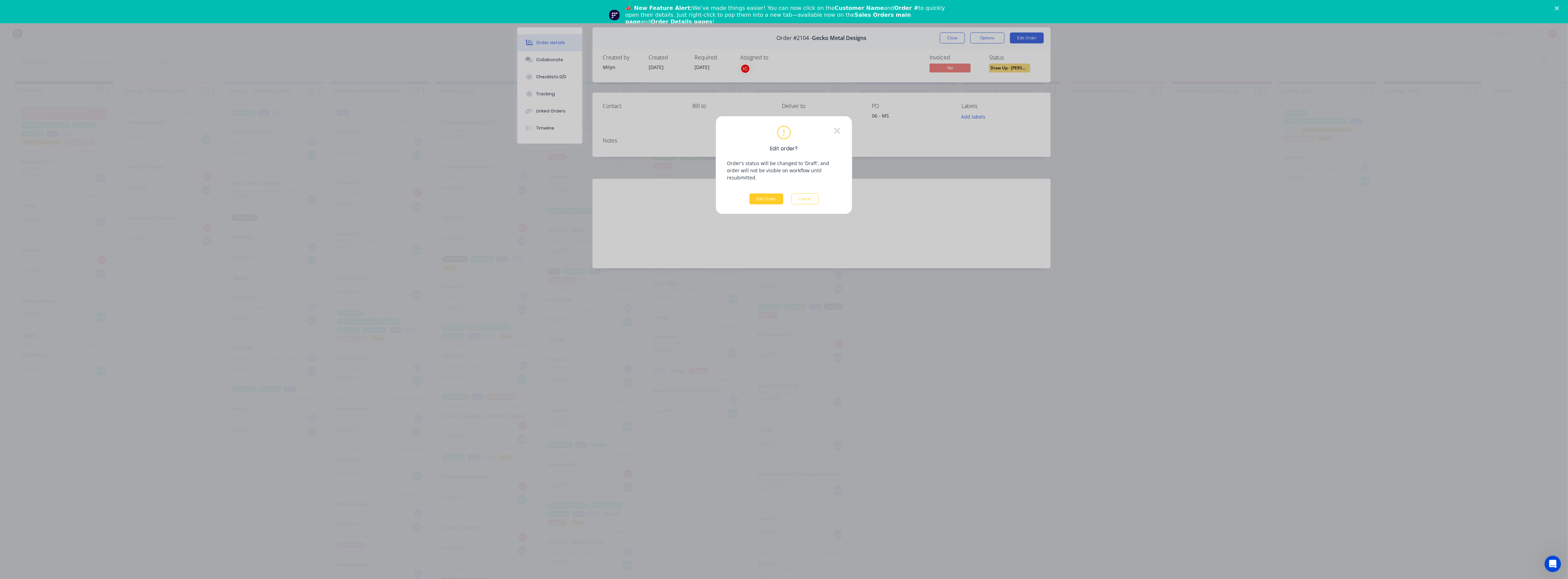
click at [755, 193] on button "Edit Order" at bounding box center [766, 199] width 34 height 11
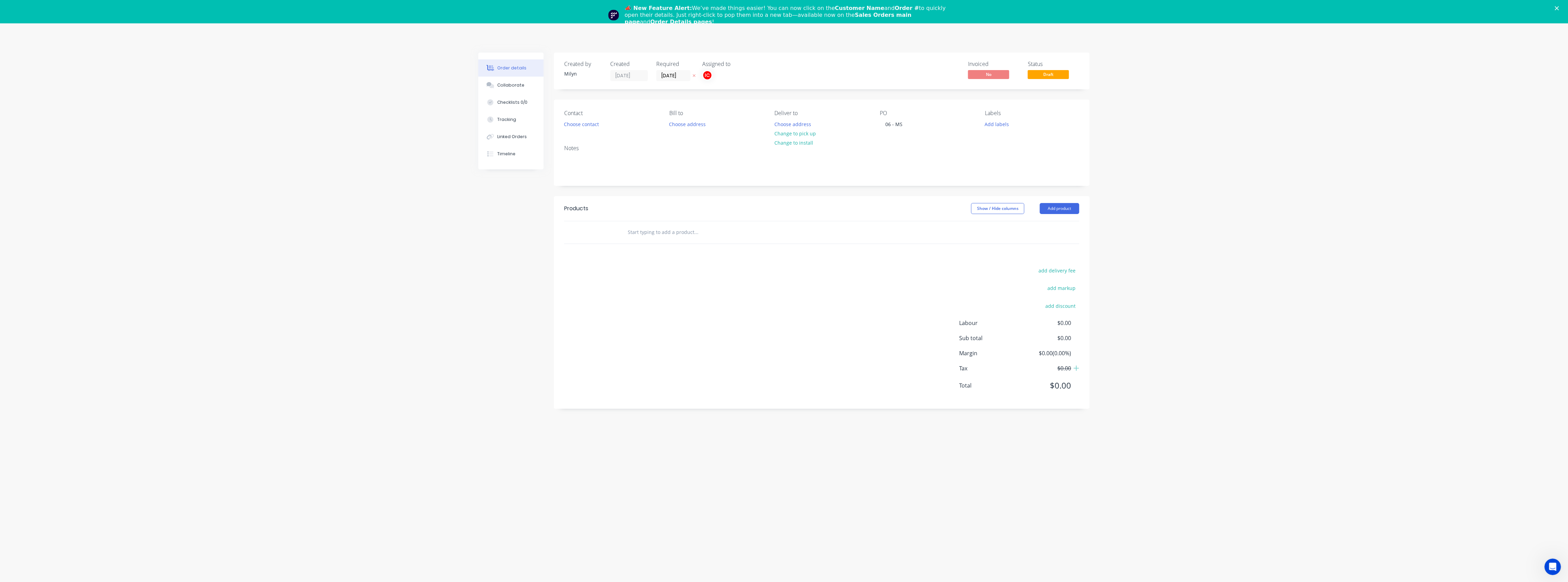
click at [1229, 125] on div "Order details Collaborate Checklists 0/0 Tracking Linked Orders Timeline Order …" at bounding box center [784, 314] width 1568 height 582
click at [402, 130] on div "Order details Collaborate Checklists 0/0 Tracking Linked Orders Timeline Order …" at bounding box center [784, 314] width 1568 height 582
click at [798, 57] on div "Sales Orders" at bounding box center [807, 56] width 28 height 6
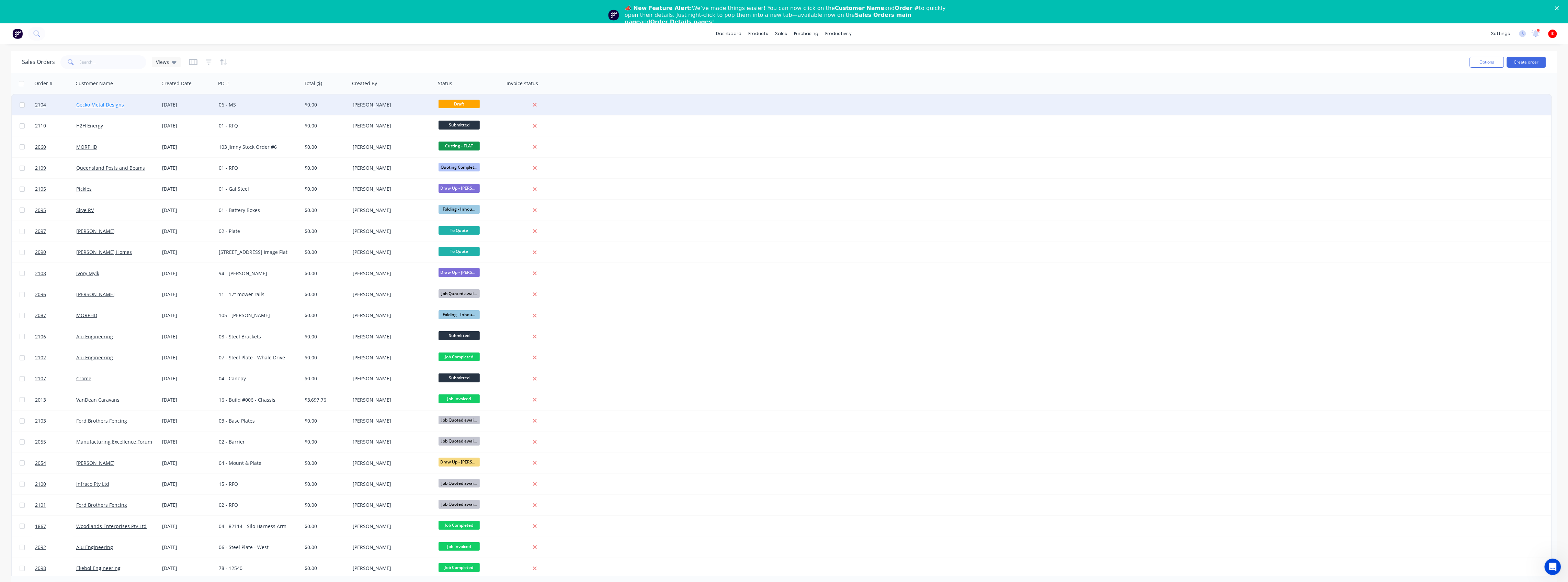
click at [109, 105] on link "Gecko Metal Designs" at bounding box center [100, 105] width 48 height 7
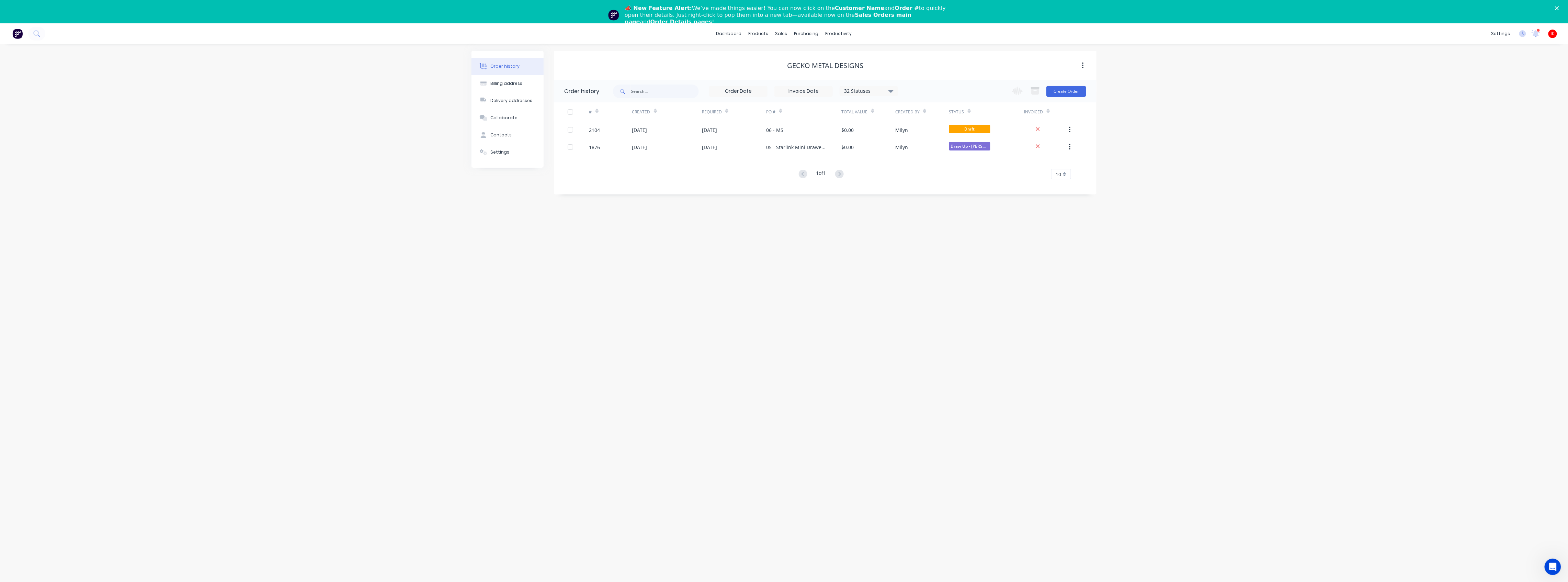
click at [1082, 66] on icon "button" at bounding box center [1083, 65] width 2 height 7
click at [916, 62] on div "Gecko Metal Designs" at bounding box center [825, 65] width 543 height 8
click at [486, 152] on icon at bounding box center [485, 153] width 4 height 4
click at [512, 64] on div "Order history" at bounding box center [506, 66] width 29 height 6
click at [847, 53] on div "Workflow" at bounding box center [851, 56] width 21 height 6
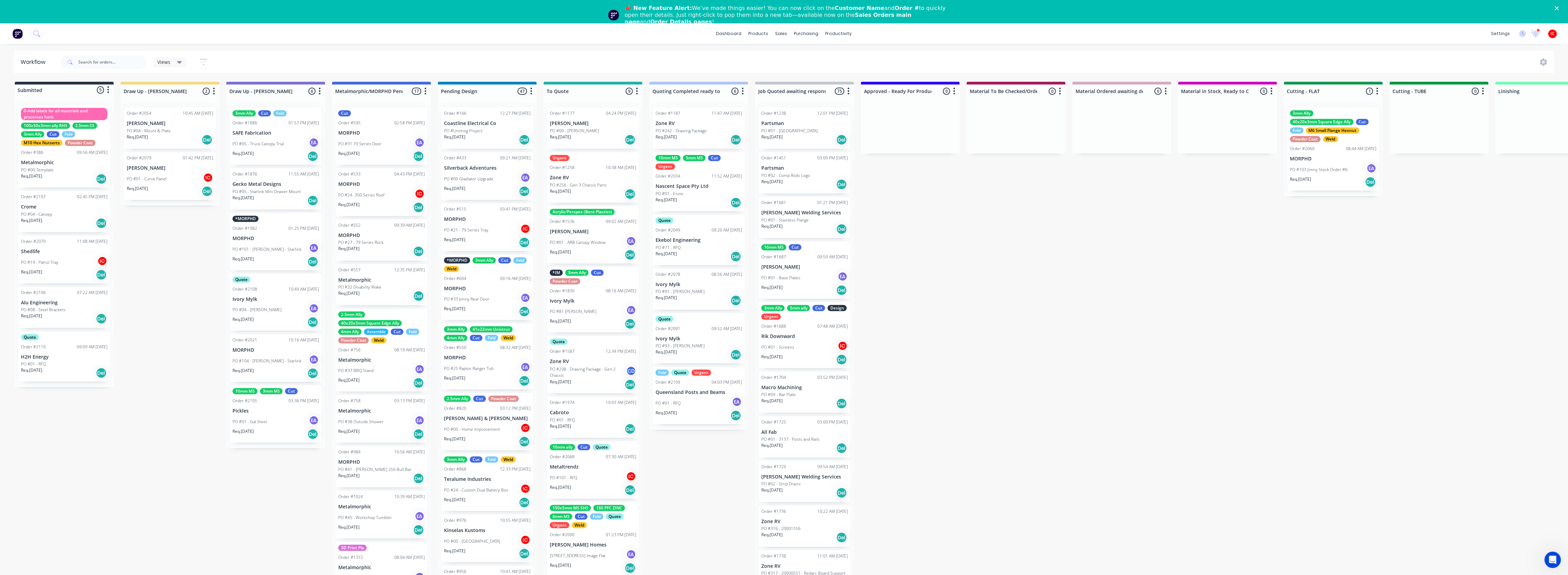
click at [185, 290] on div "Submitted 5 Status colour #273444 hex #273444 Save Cancel Summaries Total order…" at bounding box center [1364, 338] width 2739 height 513
drag, startPoint x: 981, startPoint y: 348, endPoint x: 883, endPoint y: 317, distance: 102.8
click at [981, 347] on div "Submitted 5 Status colour #273444 hex #273444 Save Cancel Summaries Total order…" at bounding box center [1364, 338] width 2739 height 513
click at [171, 252] on div "Submitted 5 Status colour #273444 hex #273444 Save Cancel Summaries Total order…" at bounding box center [1364, 338] width 2739 height 513
drag, startPoint x: 65, startPoint y: 209, endPoint x: 176, endPoint y: 207, distance: 111.0
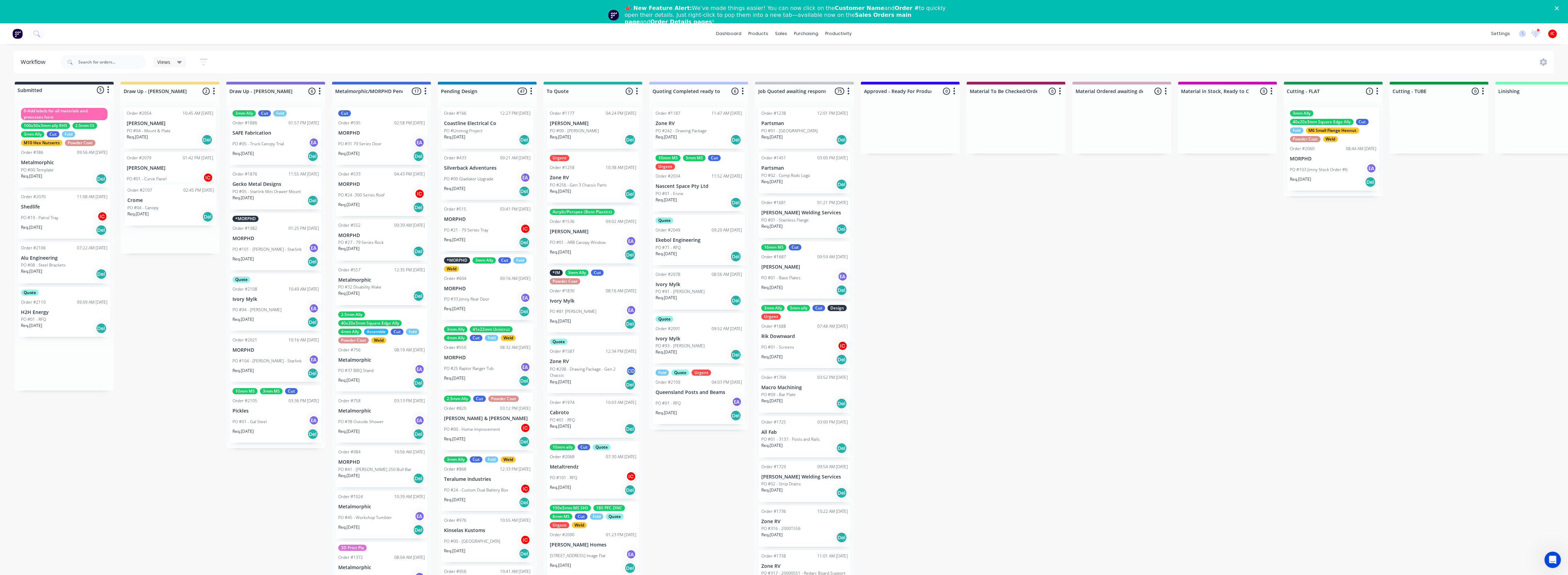
click at [177, 207] on div "Submitted 5 Status colour #273444 hex #273444 Save Cancel Summaries Total order…" at bounding box center [1364, 338] width 2739 height 513
click at [180, 224] on div "PO #04 - Canopy" at bounding box center [170, 227] width 87 height 6
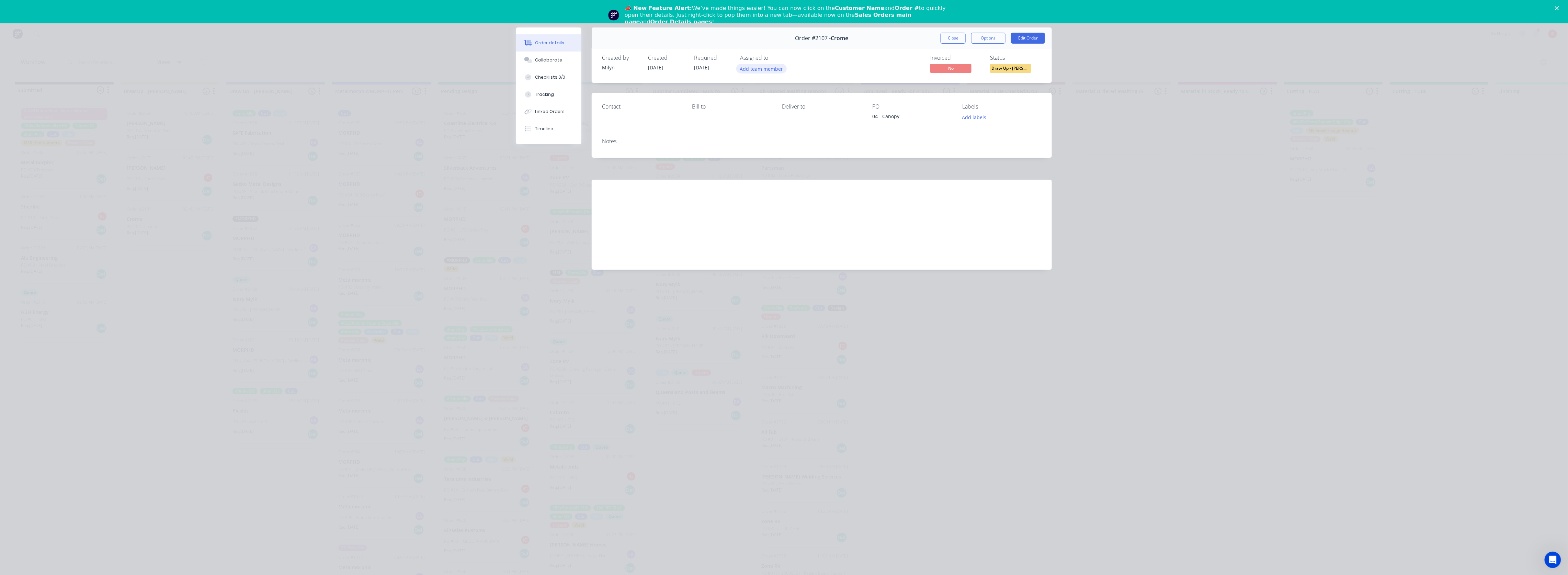
click at [776, 68] on button "Add team member" at bounding box center [761, 68] width 51 height 9
click at [761, 106] on div "[PERSON_NAME] (You)" at bounding box center [795, 107] width 68 height 7
drag, startPoint x: 880, startPoint y: 62, endPoint x: 952, endPoint y: 43, distance: 74.5
click at [880, 61] on div "Invoiced No Status Draw Up - [PERSON_NAME]" at bounding box center [925, 64] width 233 height 20
click at [956, 38] on button "Close" at bounding box center [953, 38] width 25 height 11
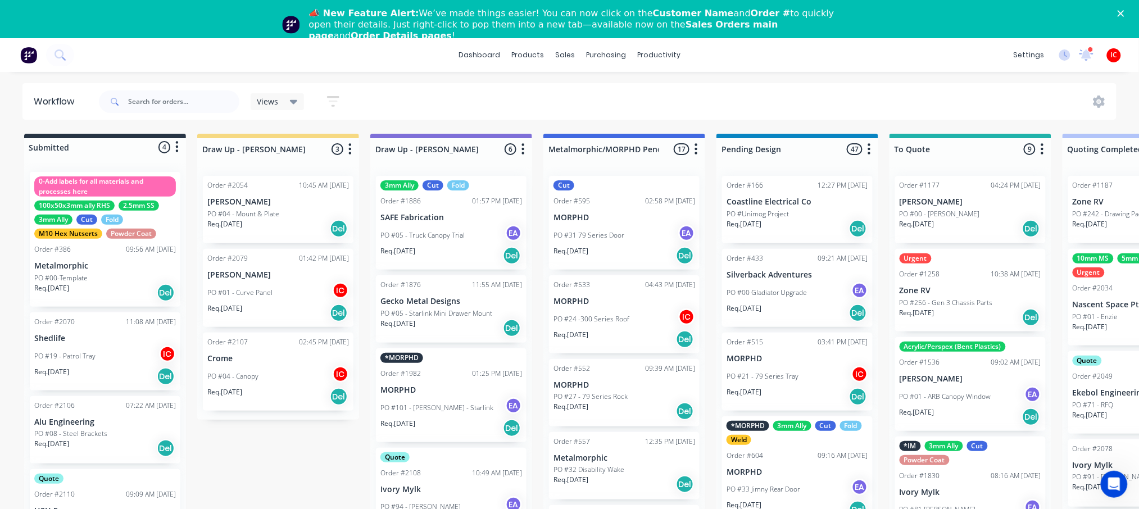
click at [288, 212] on div "PO #04 - Mount & Plate" at bounding box center [278, 214] width 142 height 10
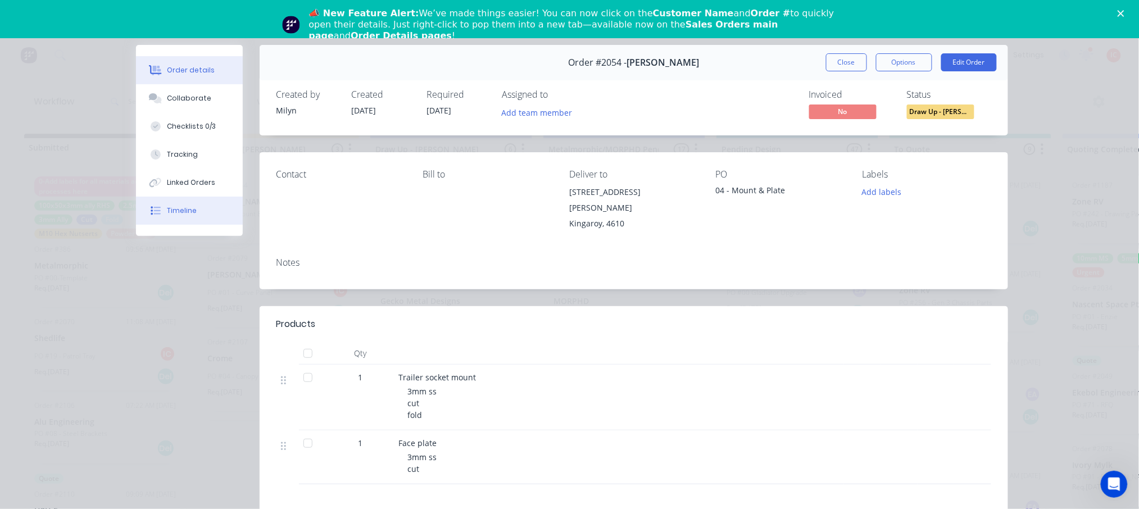
click at [186, 212] on div "Timeline" at bounding box center [182, 211] width 30 height 10
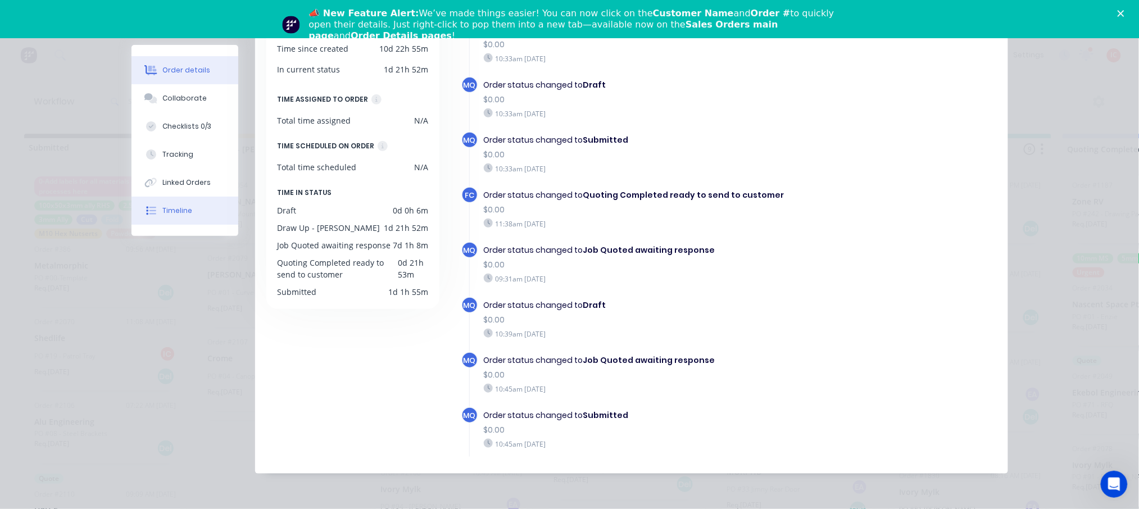
click at [185, 70] on div "Order details" at bounding box center [186, 70] width 48 height 10
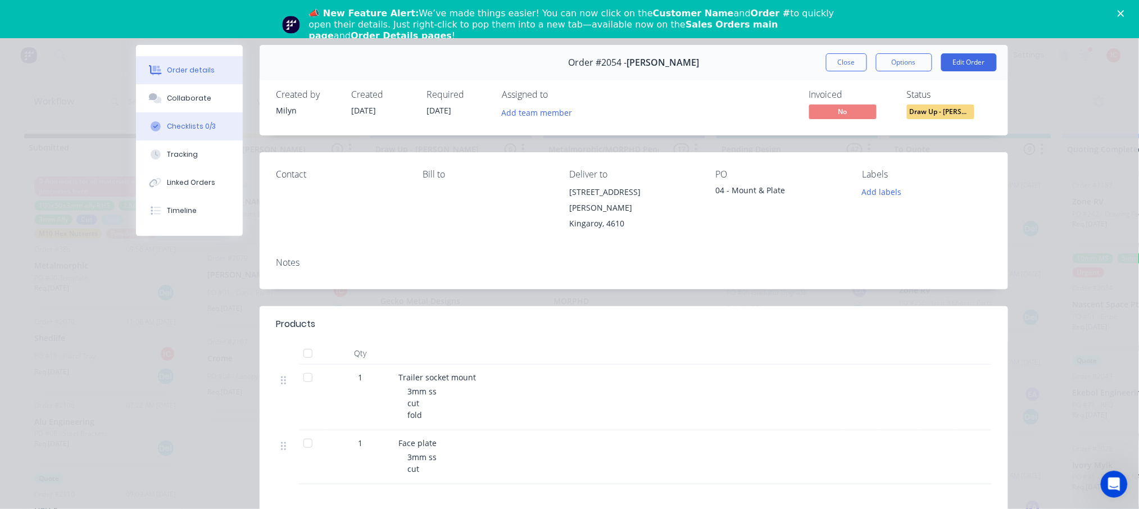
click at [198, 126] on div "Checklists 0/3" at bounding box center [191, 126] width 49 height 10
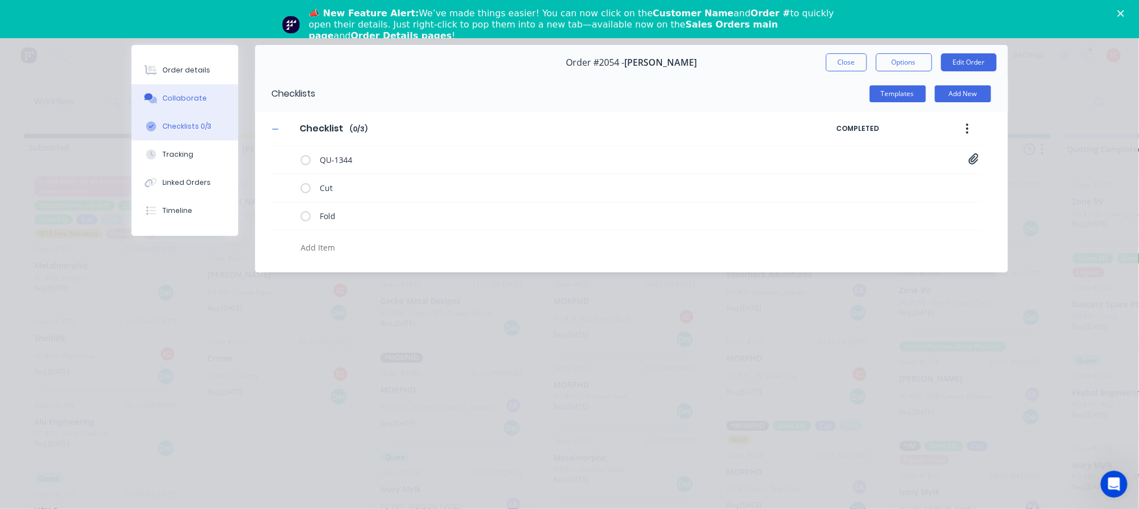
click at [194, 101] on div "Collaborate" at bounding box center [184, 98] width 44 height 10
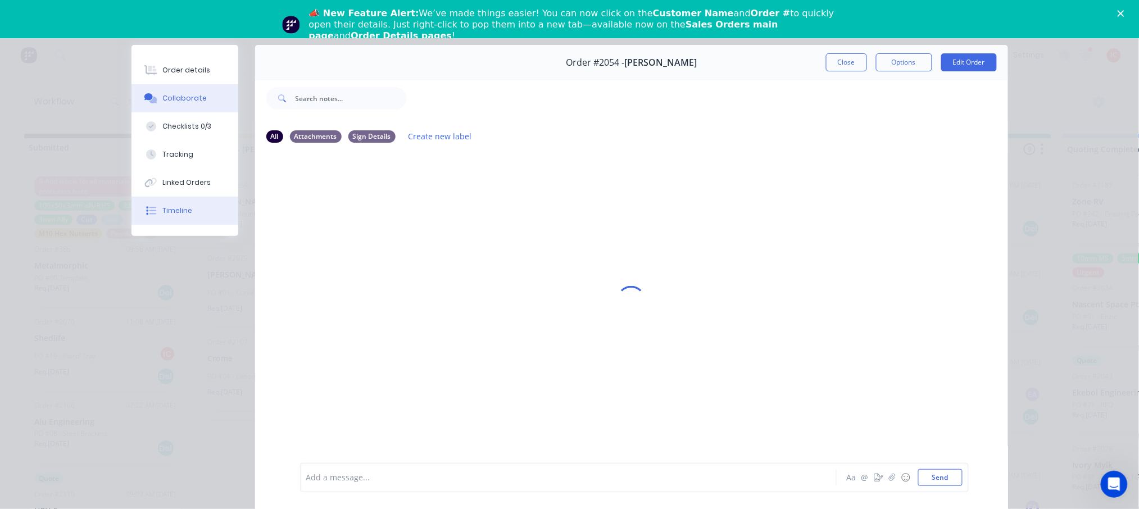
click at [191, 213] on button "Timeline" at bounding box center [184, 211] width 107 height 28
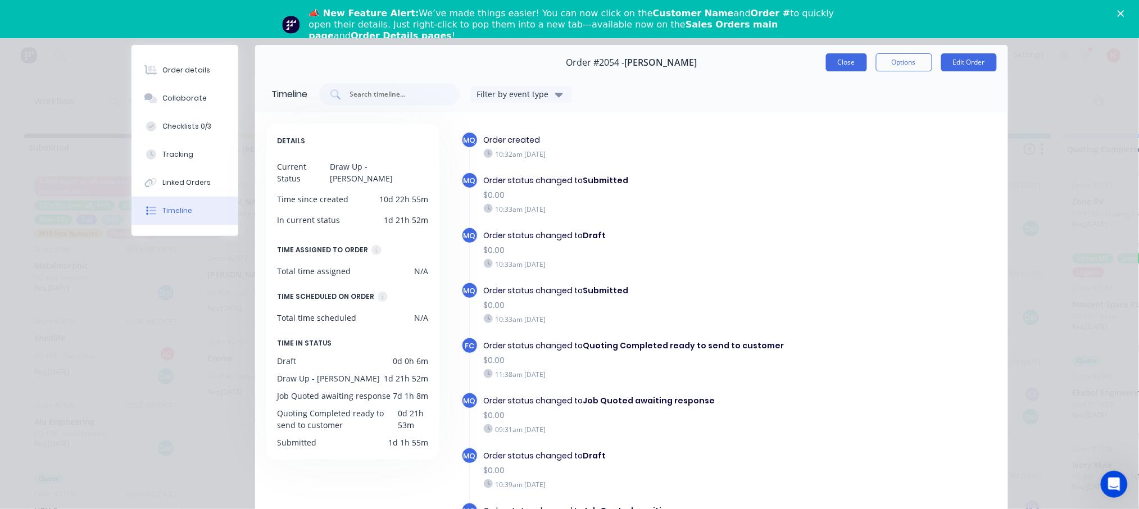
click at [848, 65] on button "Close" at bounding box center [846, 62] width 41 height 18
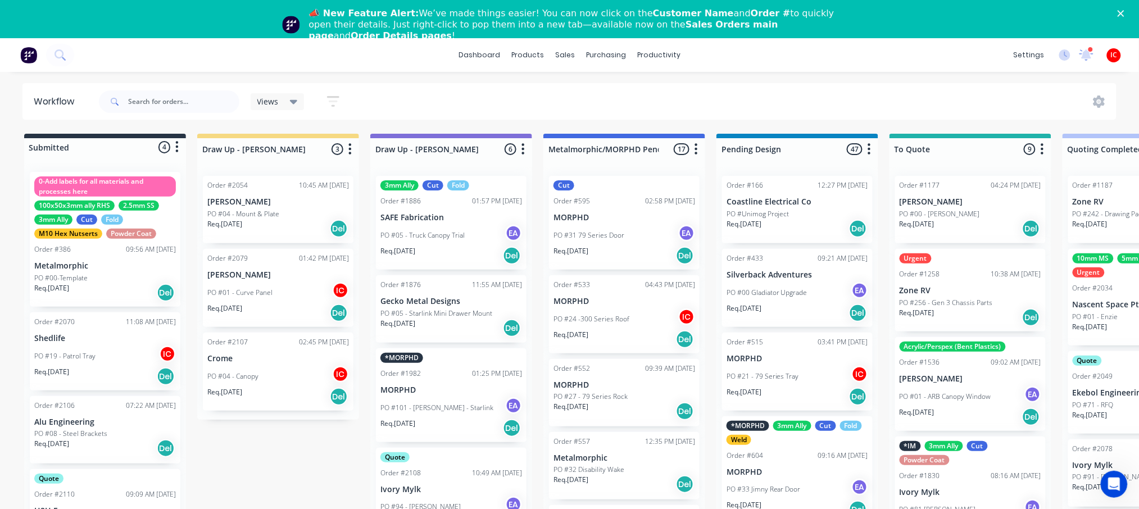
click at [308, 204] on p "[PERSON_NAME]" at bounding box center [278, 202] width 142 height 10
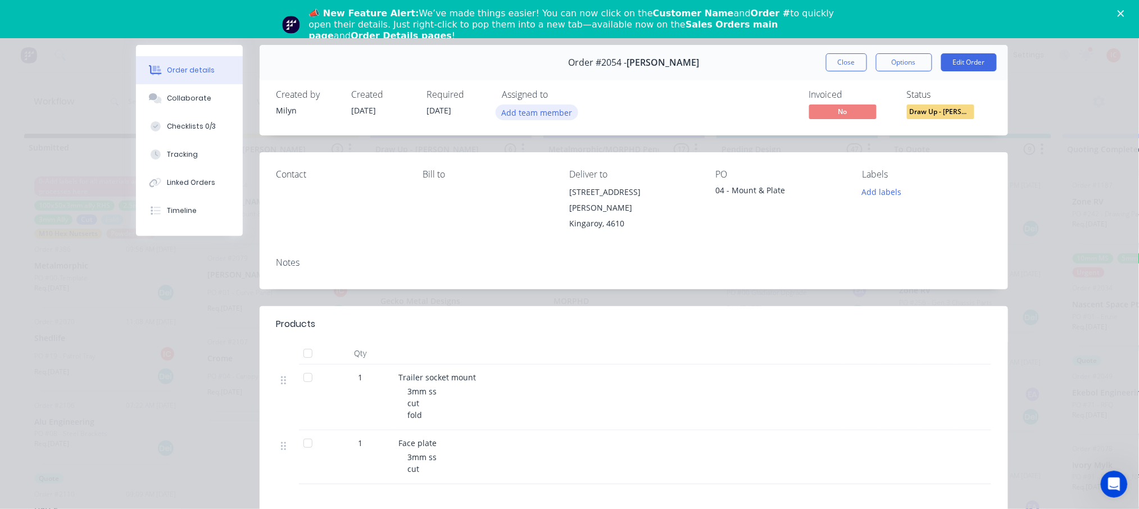
click at [549, 117] on button "Add team member" at bounding box center [536, 111] width 83 height 15
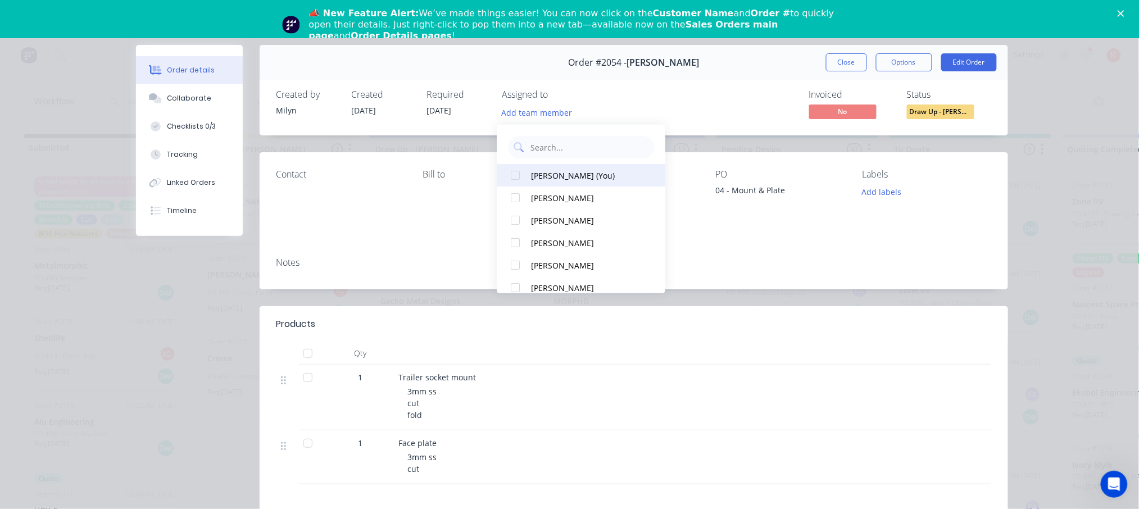
click at [553, 180] on div "[PERSON_NAME] (You)" at bounding box center [587, 175] width 112 height 12
click at [750, 87] on div "Created by [PERSON_NAME] Created [DATE] Required [DATE] Assigned to IC Invoiced…" at bounding box center [634, 106] width 748 height 60
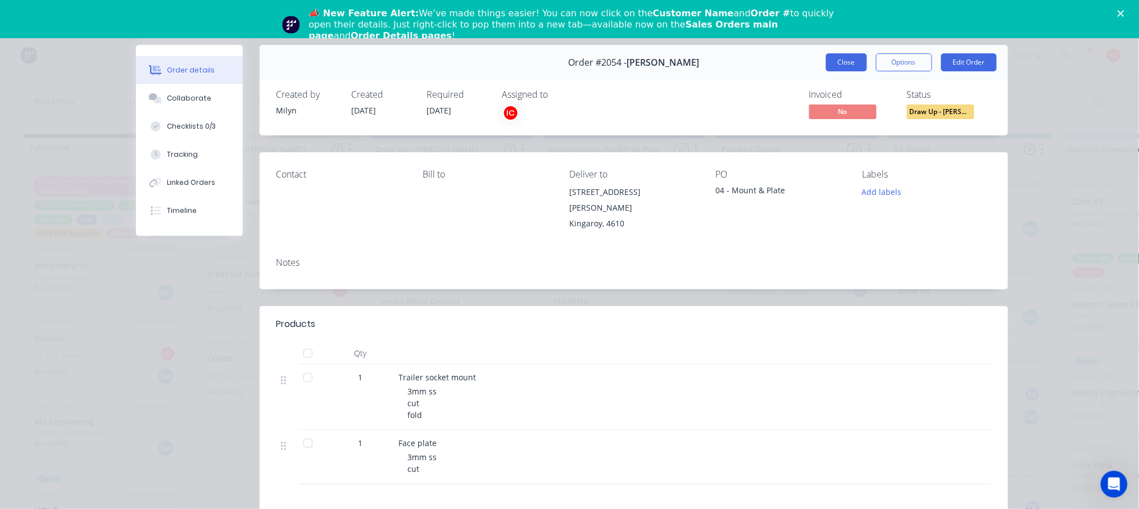
click at [835, 60] on button "Close" at bounding box center [846, 62] width 41 height 18
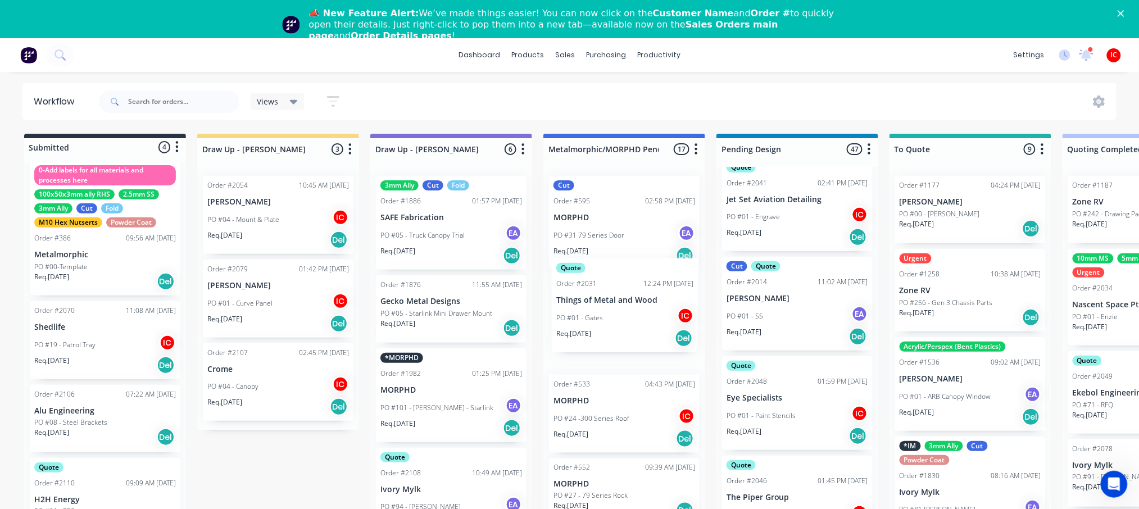
scroll to position [1, 0]
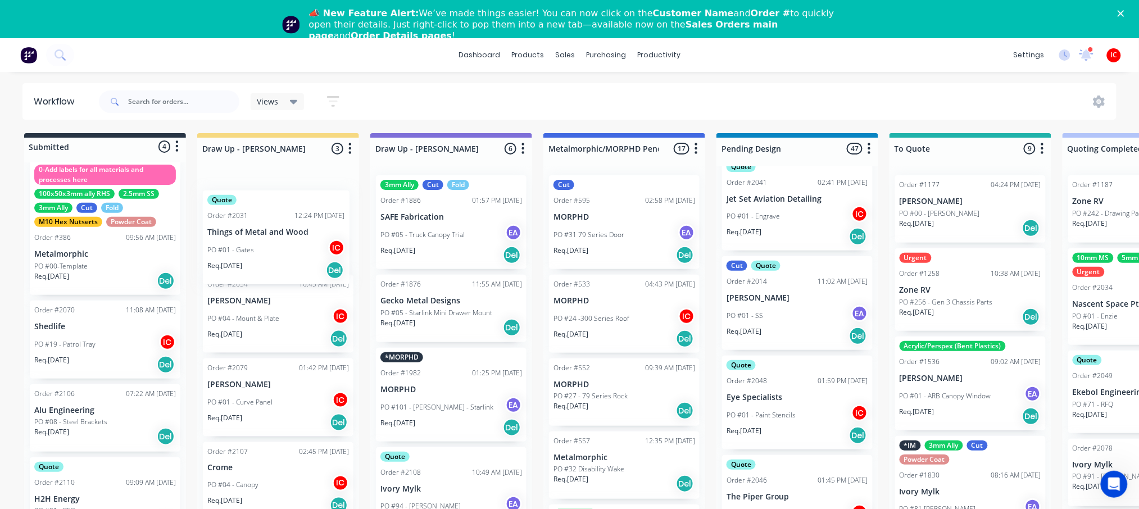
drag, startPoint x: 803, startPoint y: 420, endPoint x: 289, endPoint y: 264, distance: 537.0
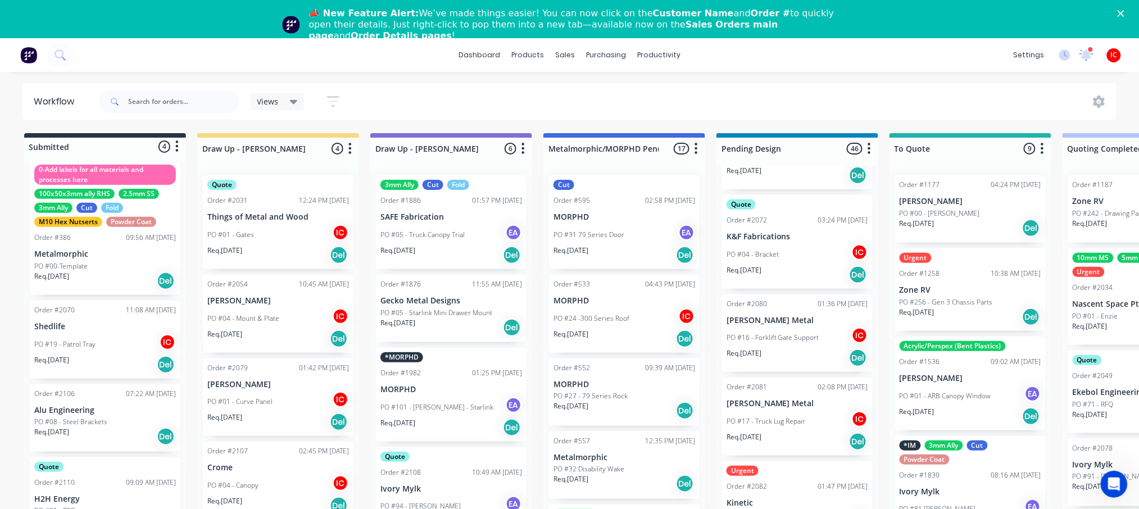
scroll to position [3732, 0]
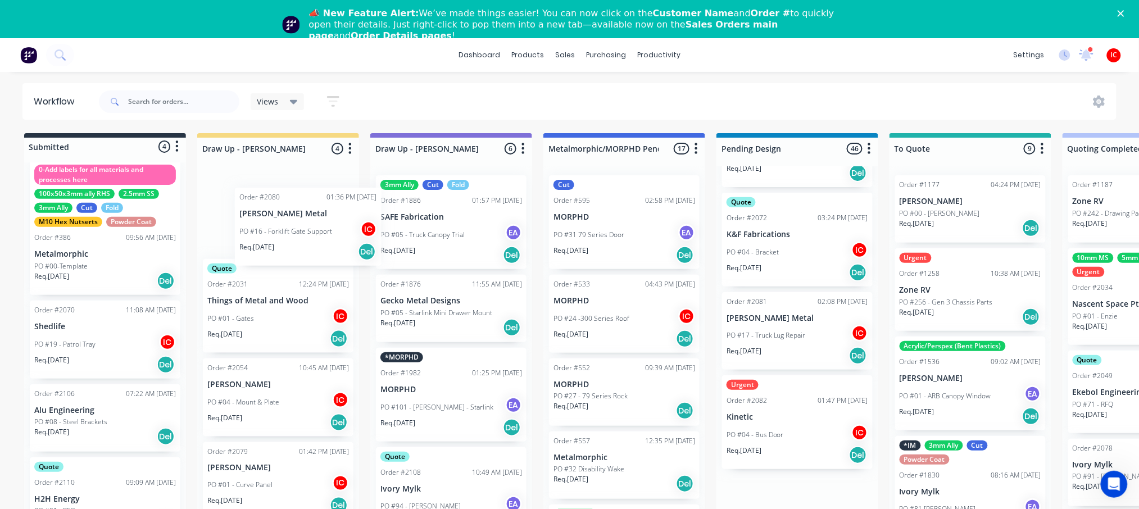
drag, startPoint x: 802, startPoint y: 335, endPoint x: 312, endPoint y: 241, distance: 498.8
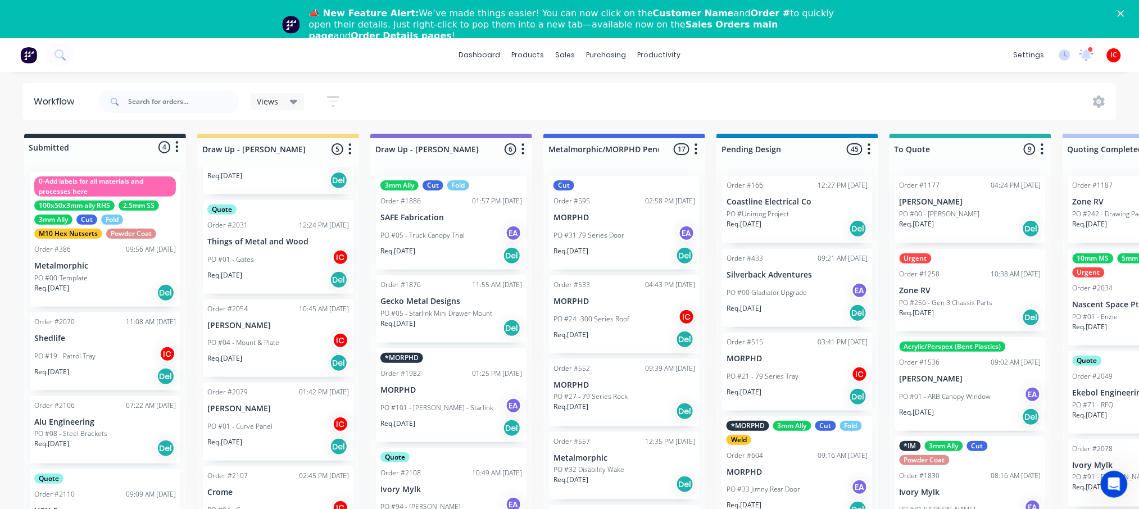
scroll to position [43, 0]
